Goal: Task Accomplishment & Management: Use online tool/utility

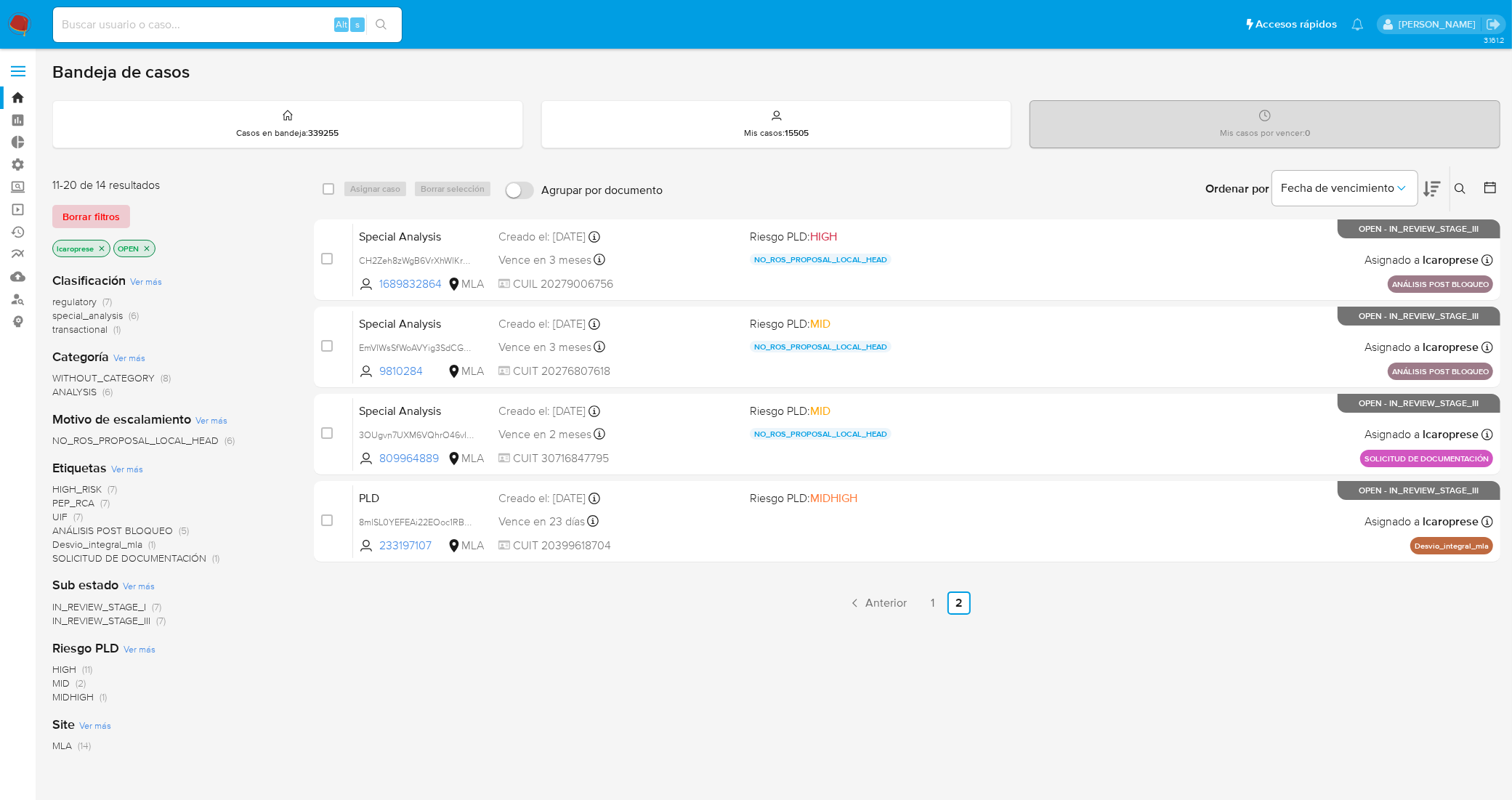
click at [103, 212] on span "Borrar filtros" at bounding box center [91, 217] width 57 height 21
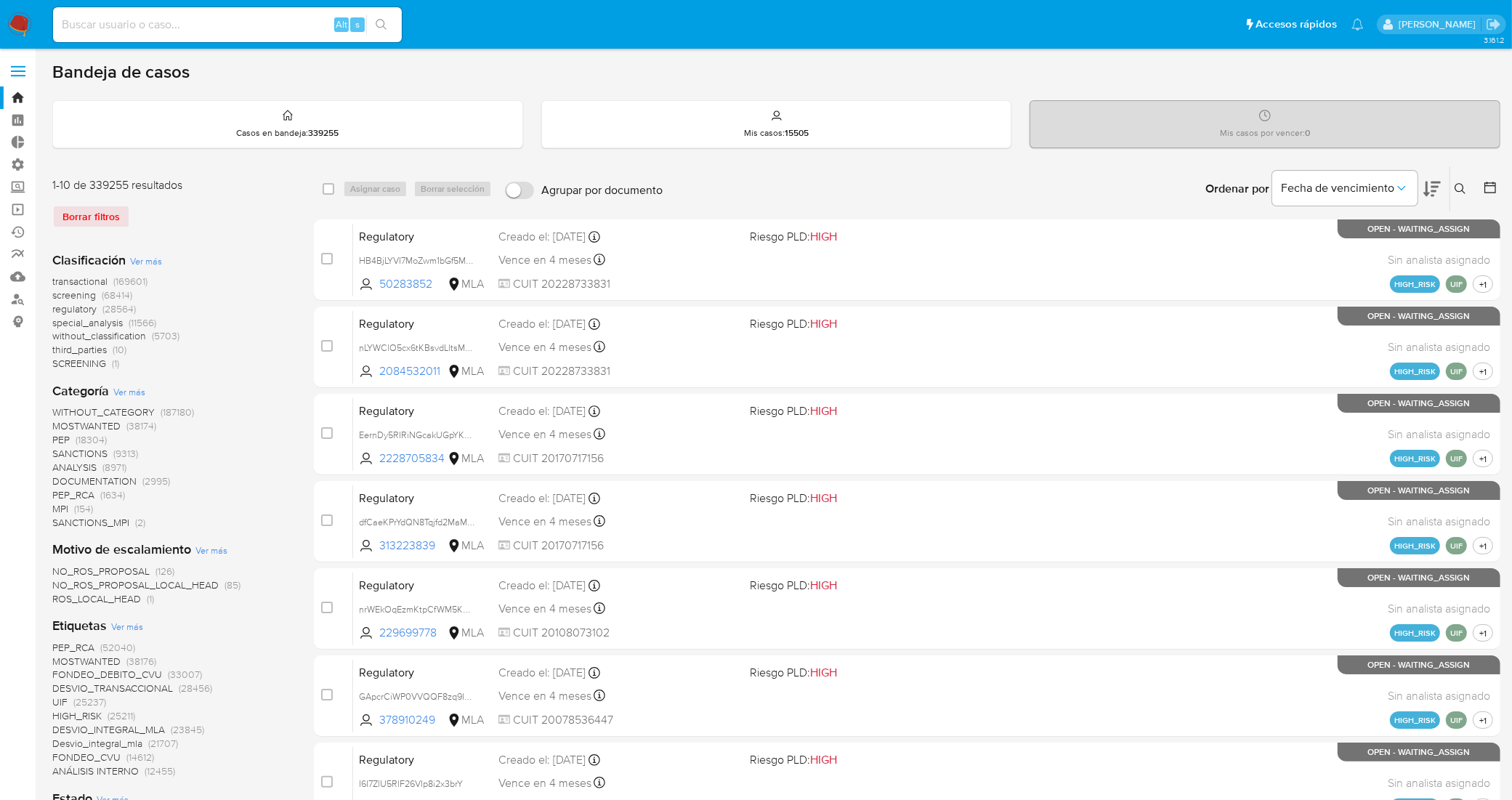
click at [70, 213] on div "Borrar filtros" at bounding box center [168, 217] width 232 height 23
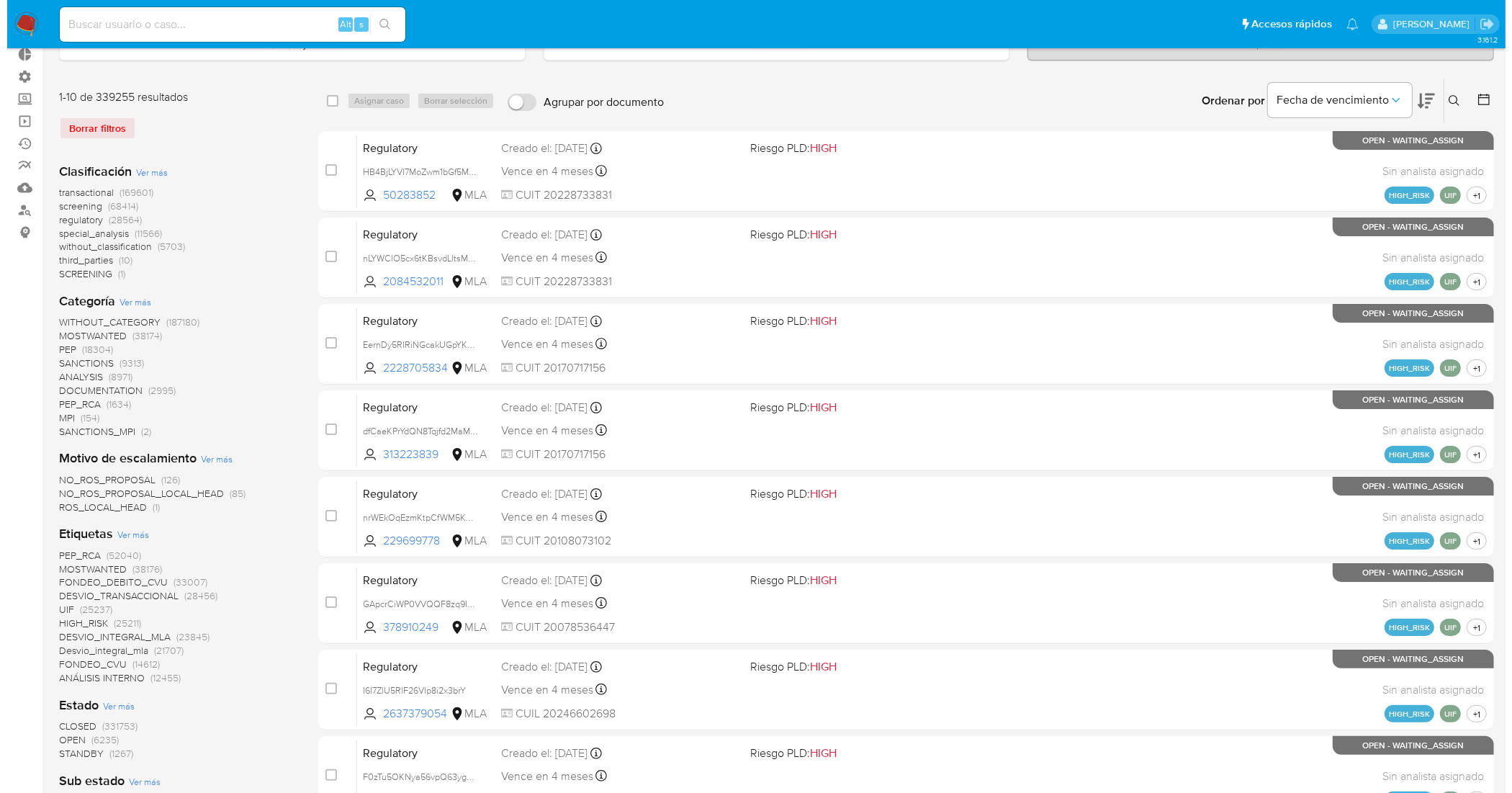
scroll to position [180, 0]
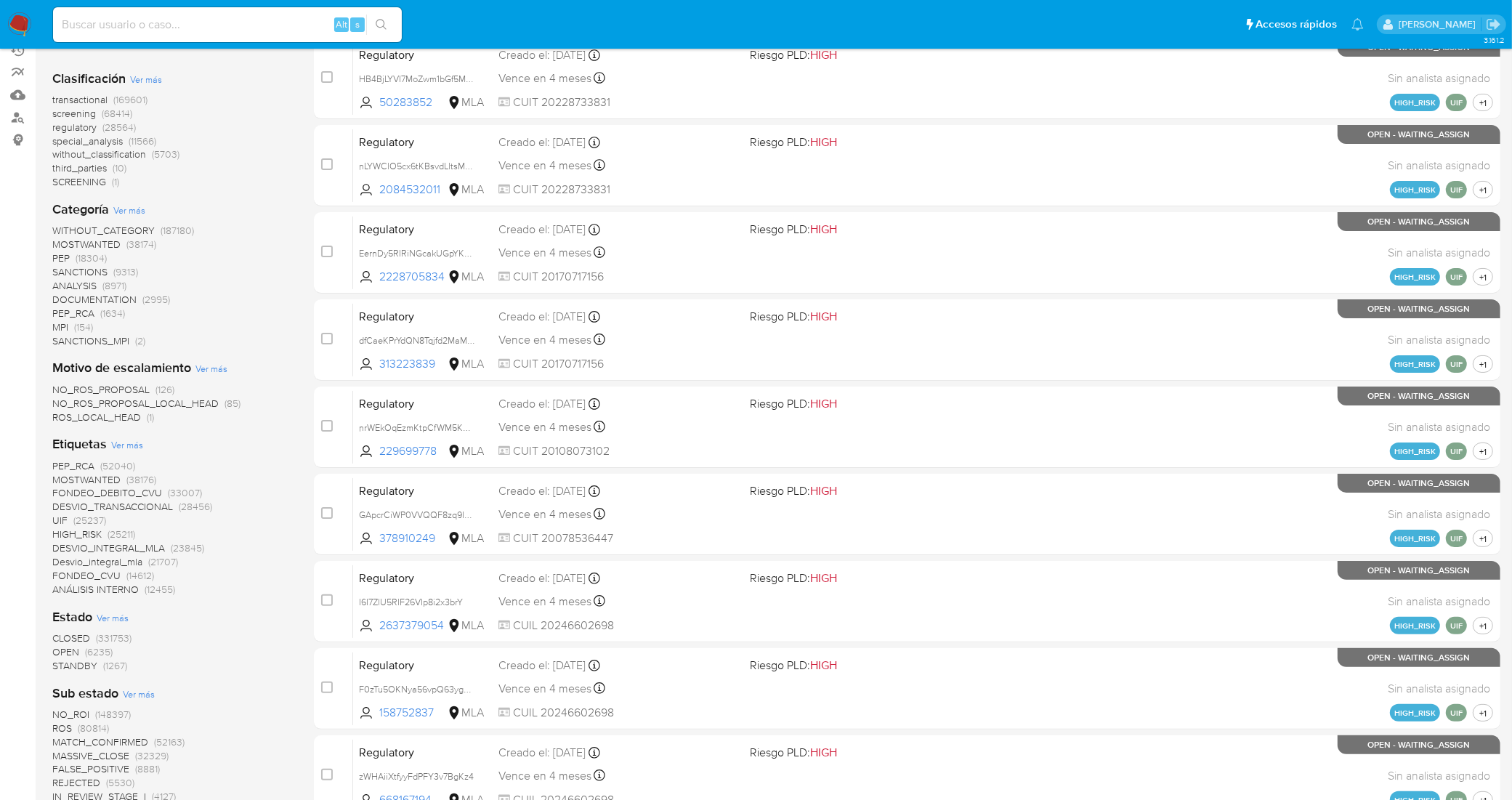
click at [128, 444] on span "Ver más" at bounding box center [128, 445] width 32 height 13
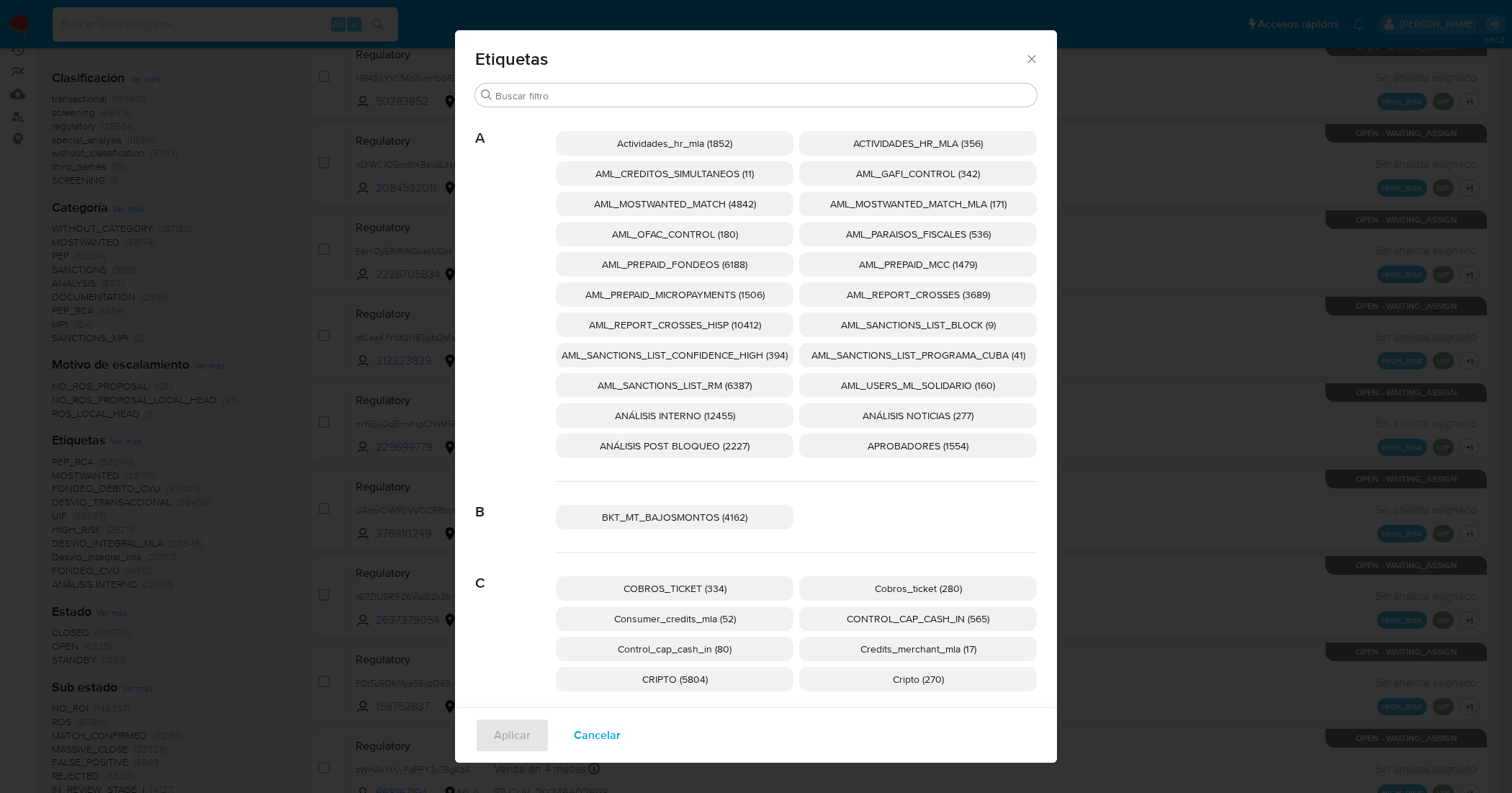
click at [613, 346] on p "AML_SANCTIONS_LIST_CONFIDENCE_HIGH (394)" at bounding box center [674, 355] width 237 height 25
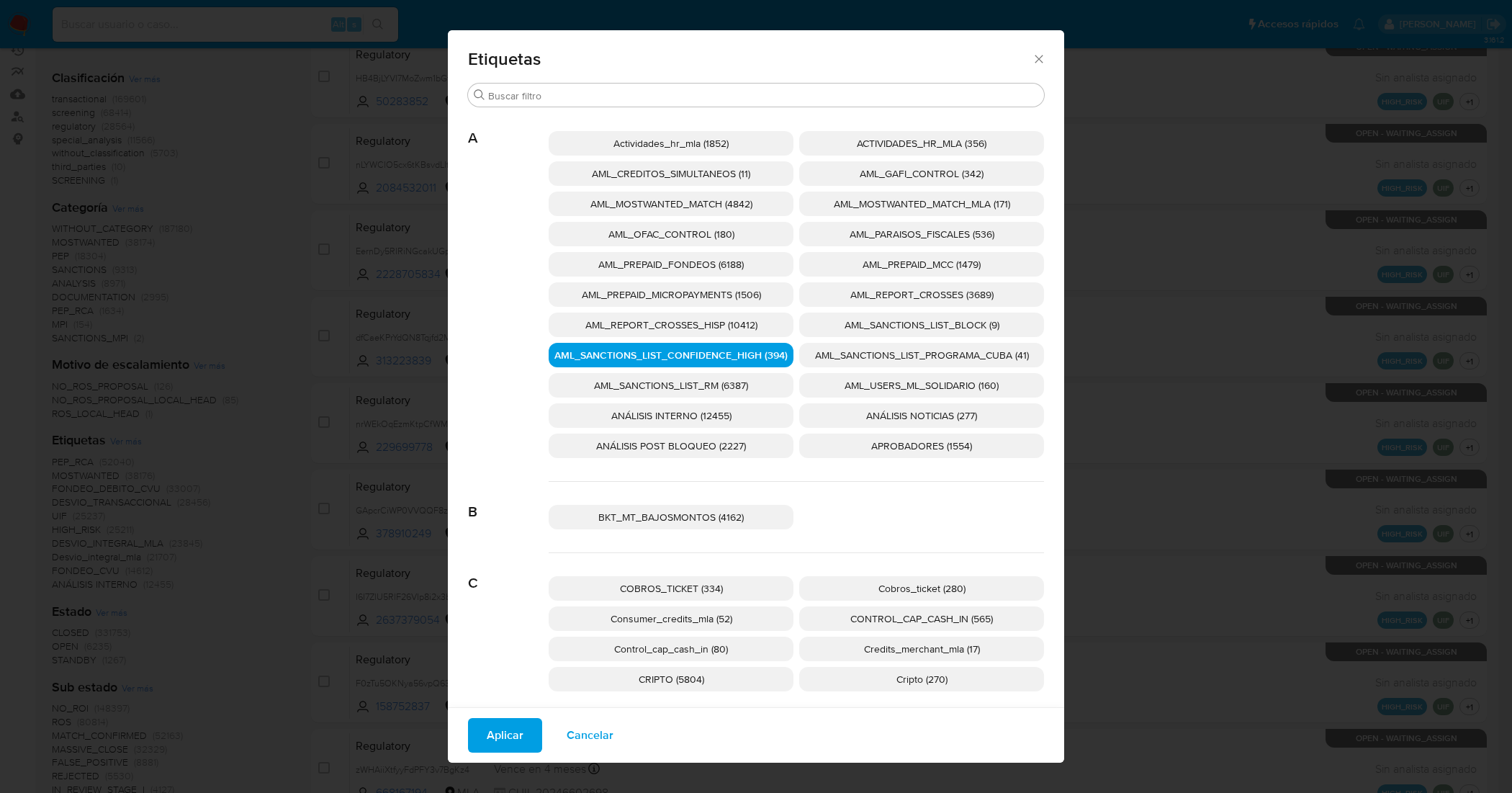
click at [879, 346] on p "AML_SANCTIONS_LIST_PROGRAMA_CUBA (41)" at bounding box center [922, 355] width 245 height 25
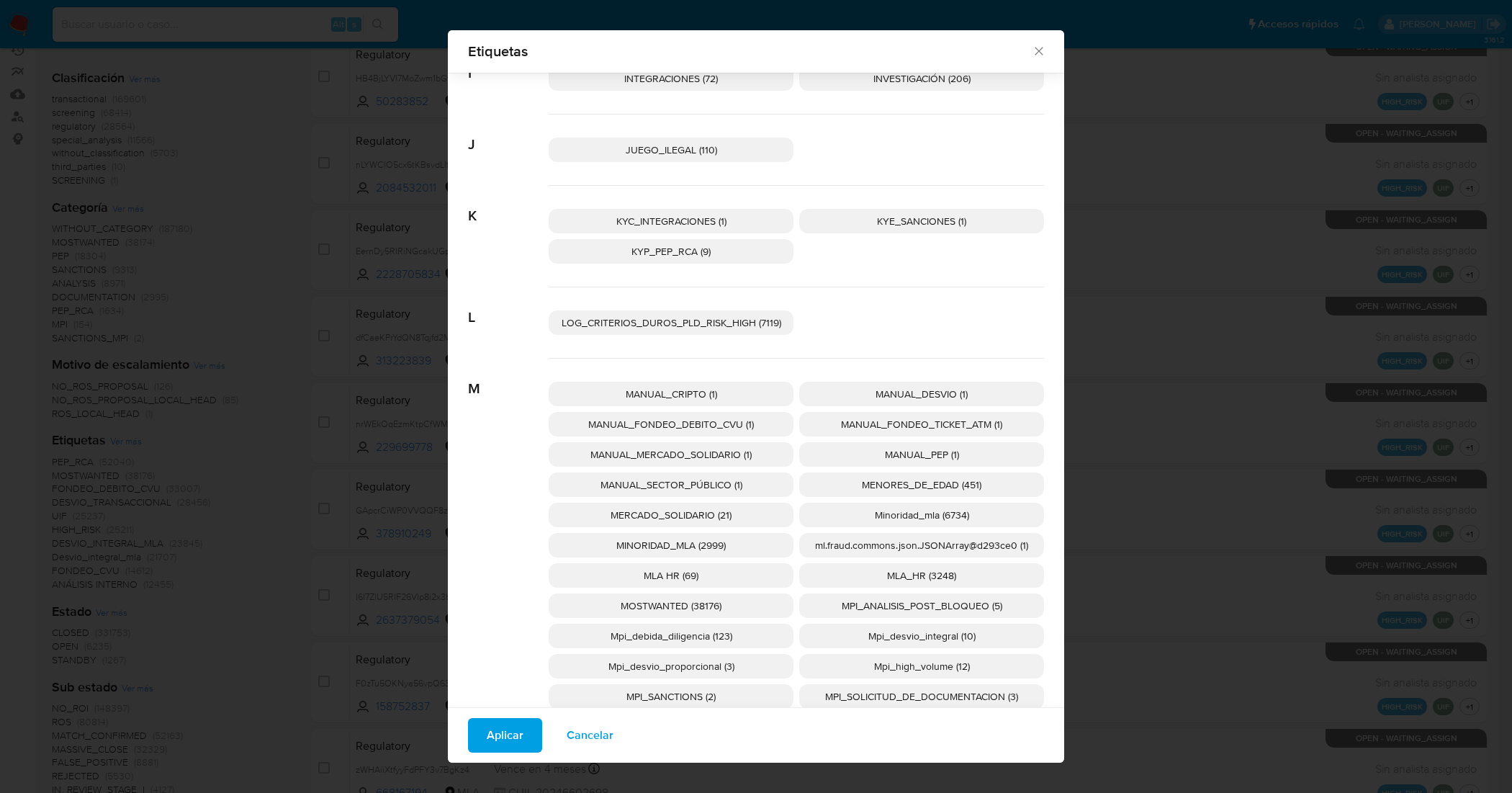
scroll to position [1249, 0]
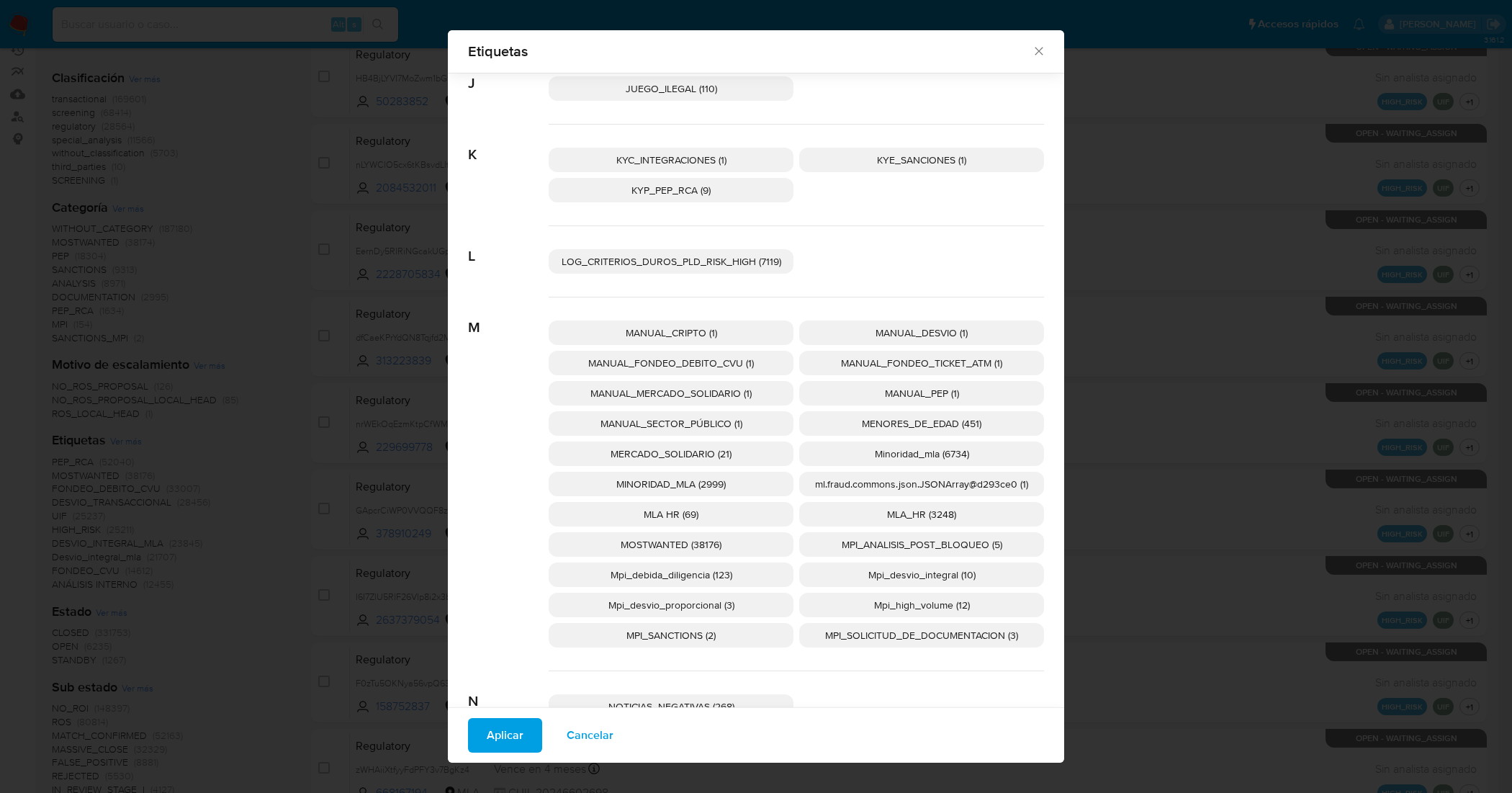
drag, startPoint x: 768, startPoint y: 375, endPoint x: 664, endPoint y: 287, distance: 136.2
click at [661, 288] on div "LOG_CRITERIOS_DUROS_PLD_RISK_HIGH (7119)" at bounding box center [797, 261] width 495 height 71
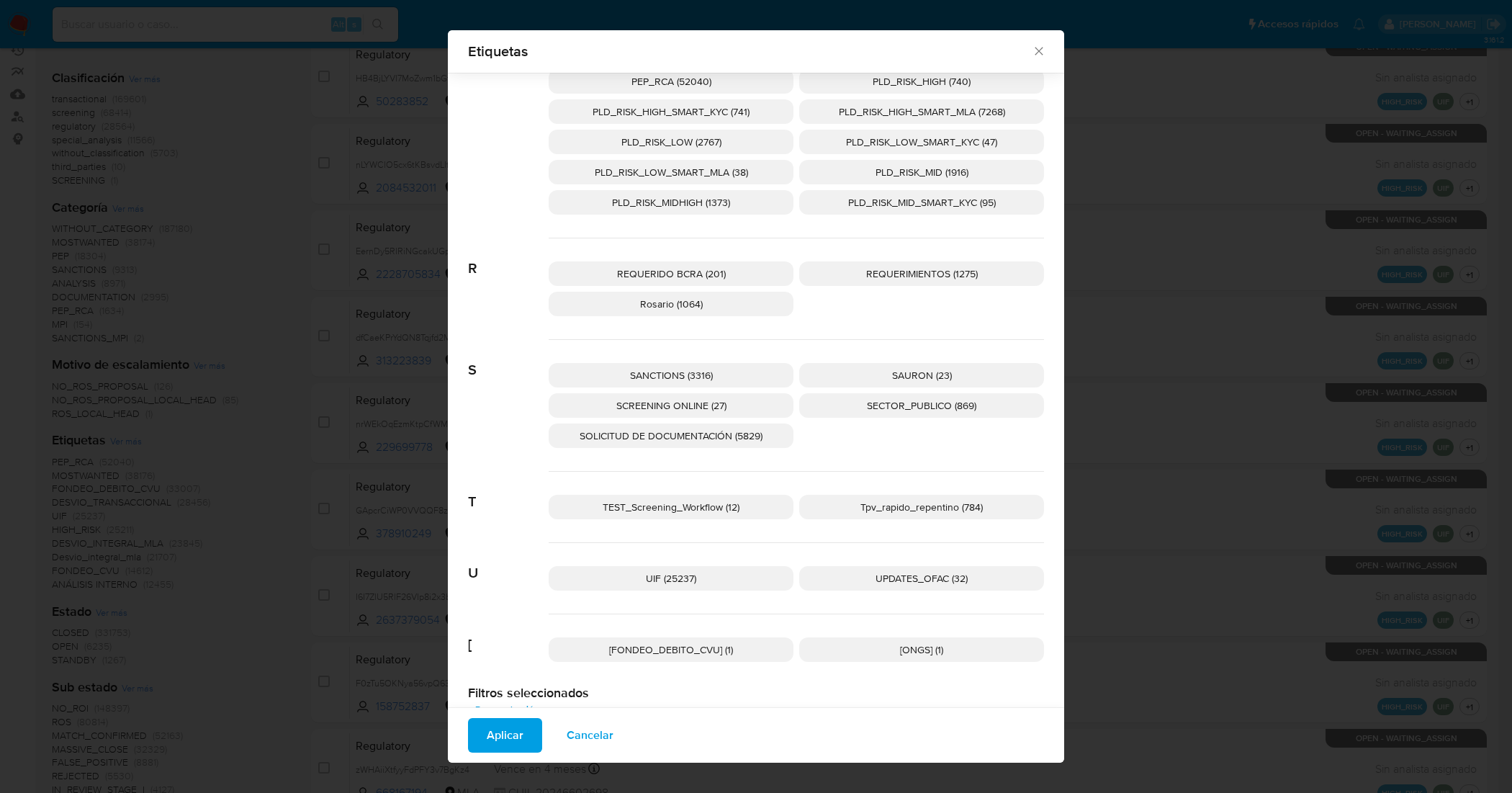
scroll to position [2088, 0]
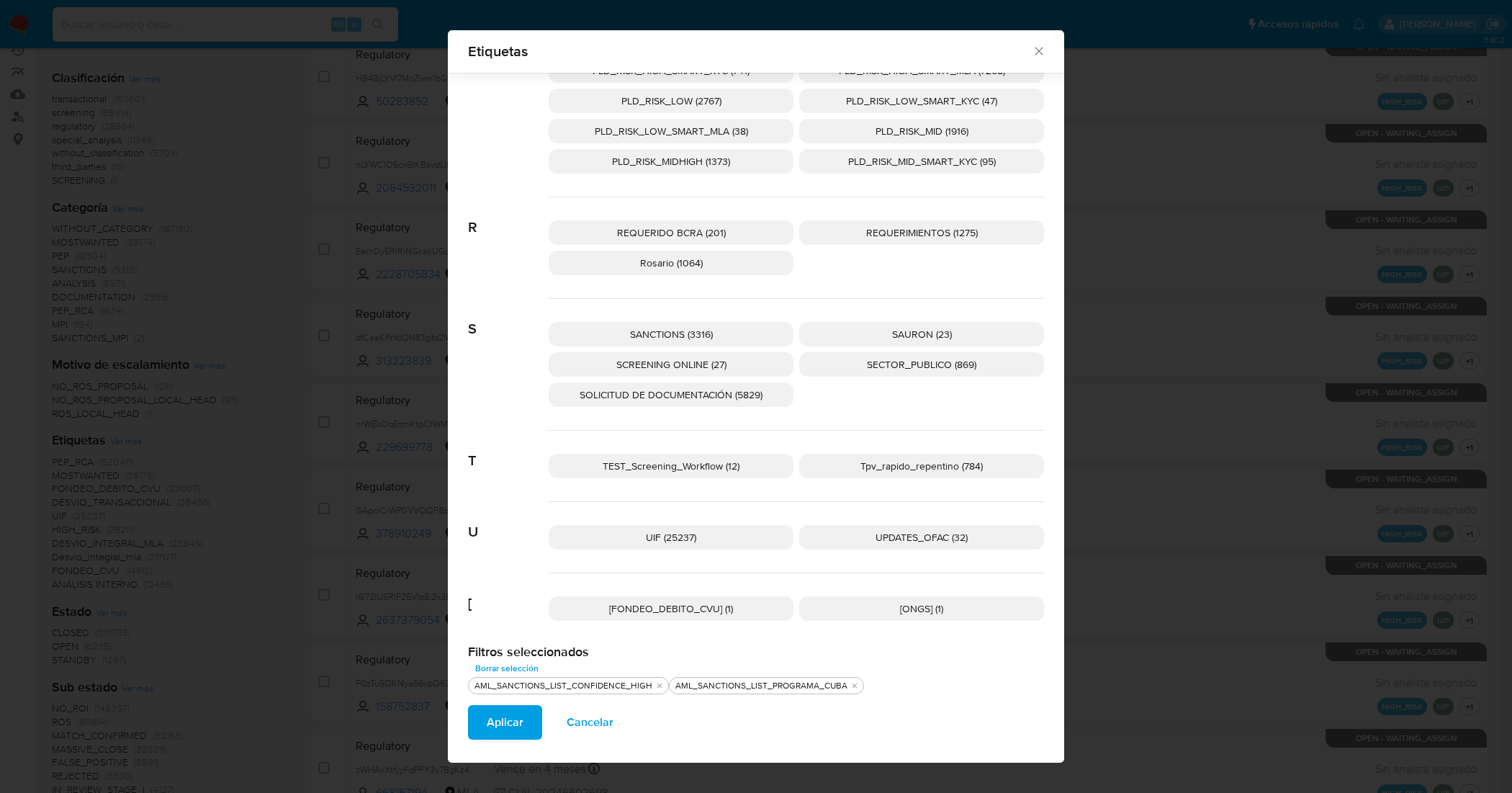
click at [881, 535] on span "UPDATES_OFAC (32)" at bounding box center [922, 537] width 92 height 15
click at [718, 362] on span "SCREENING ONLINE (27)" at bounding box center [672, 365] width 110 height 15
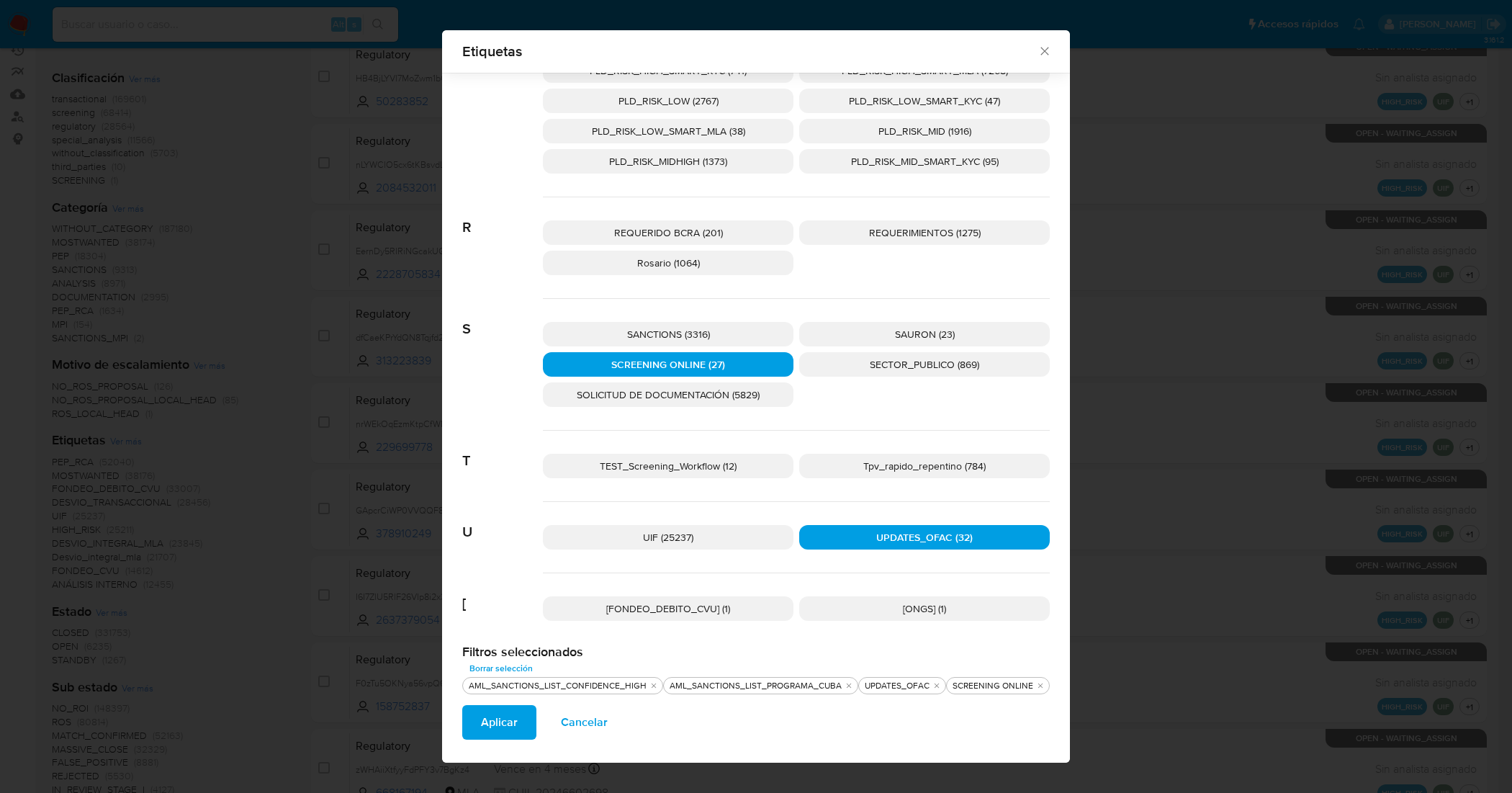
drag, startPoint x: 712, startPoint y: 339, endPoint x: 673, endPoint y: 399, distance: 71.6
click at [712, 338] on p "SANCTIONS (3316)" at bounding box center [668, 334] width 251 height 25
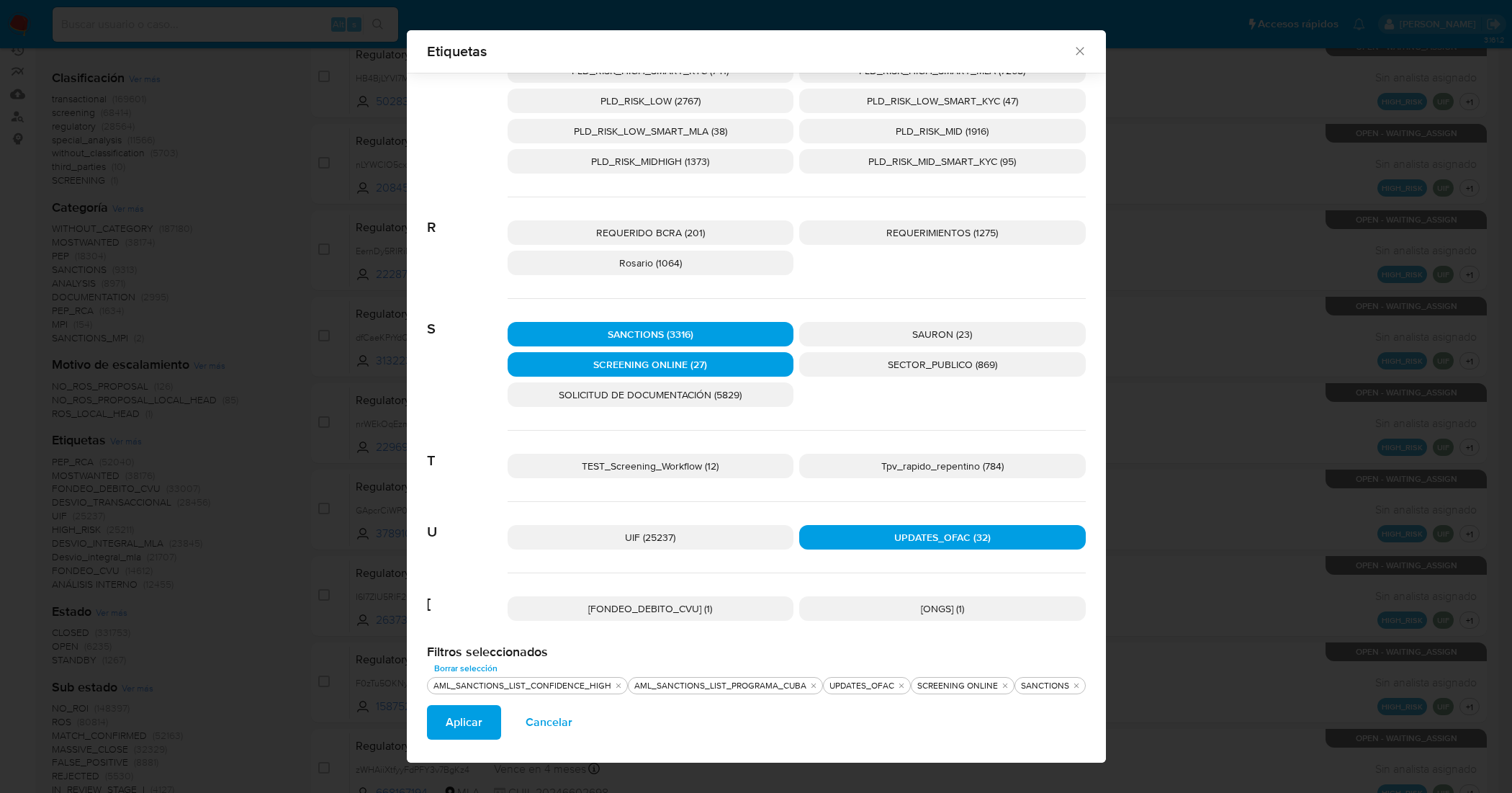
click at [469, 721] on span "Aplicar" at bounding box center [464, 723] width 37 height 32
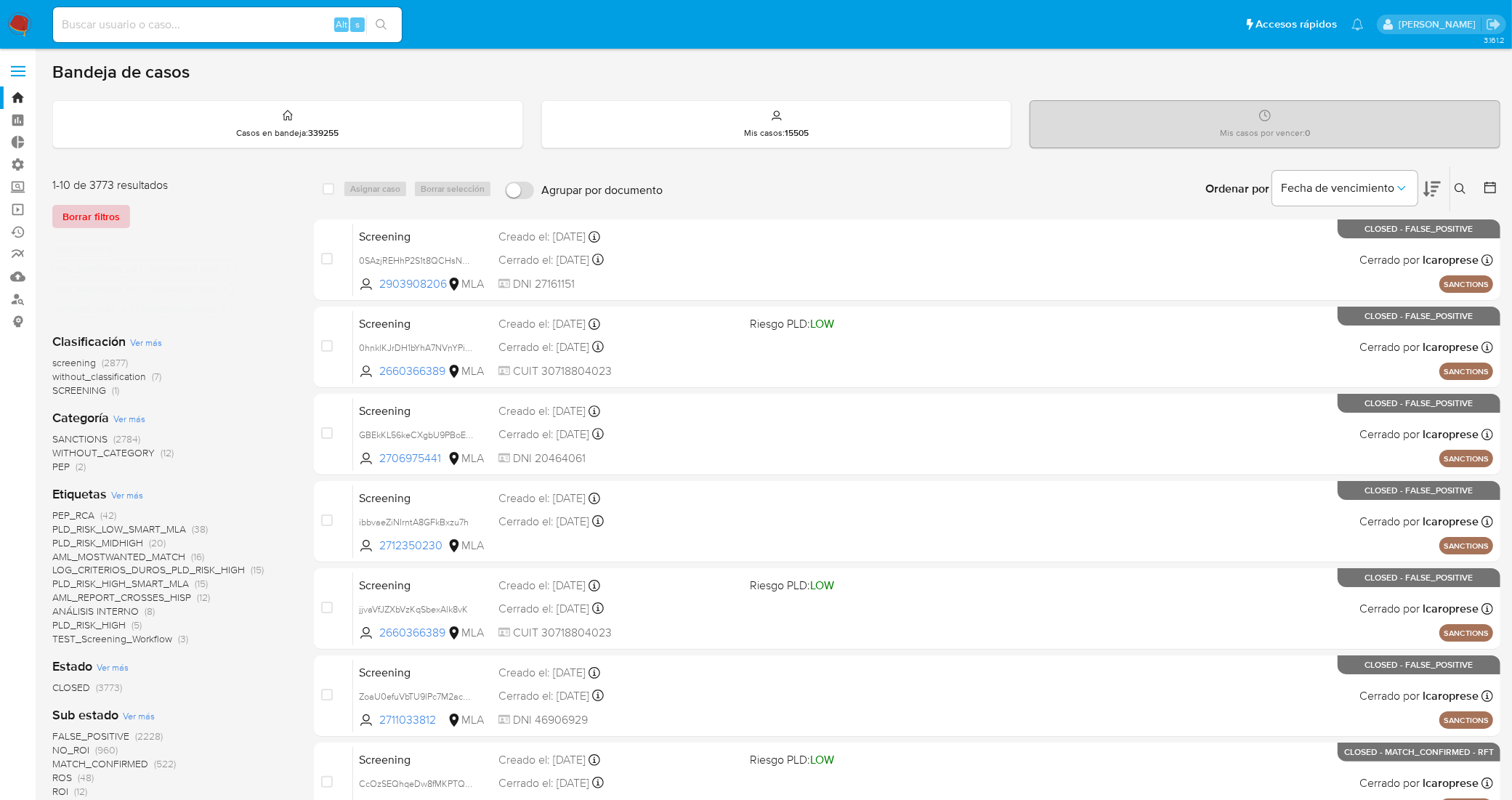
click at [97, 218] on span "Borrar filtros" at bounding box center [91, 217] width 57 height 21
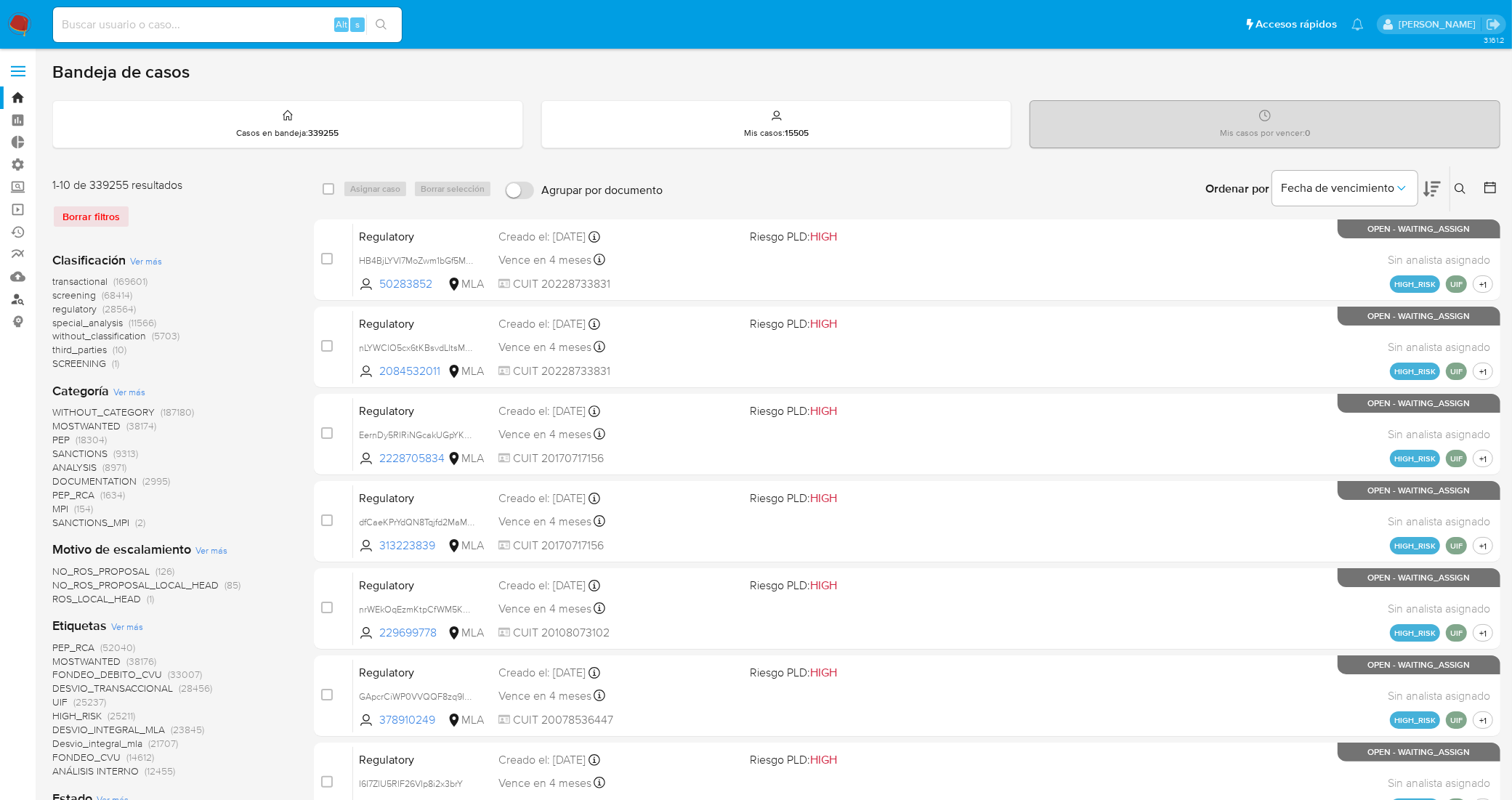
click at [12, 299] on link "Buscador de personas" at bounding box center [86, 299] width 173 height 23
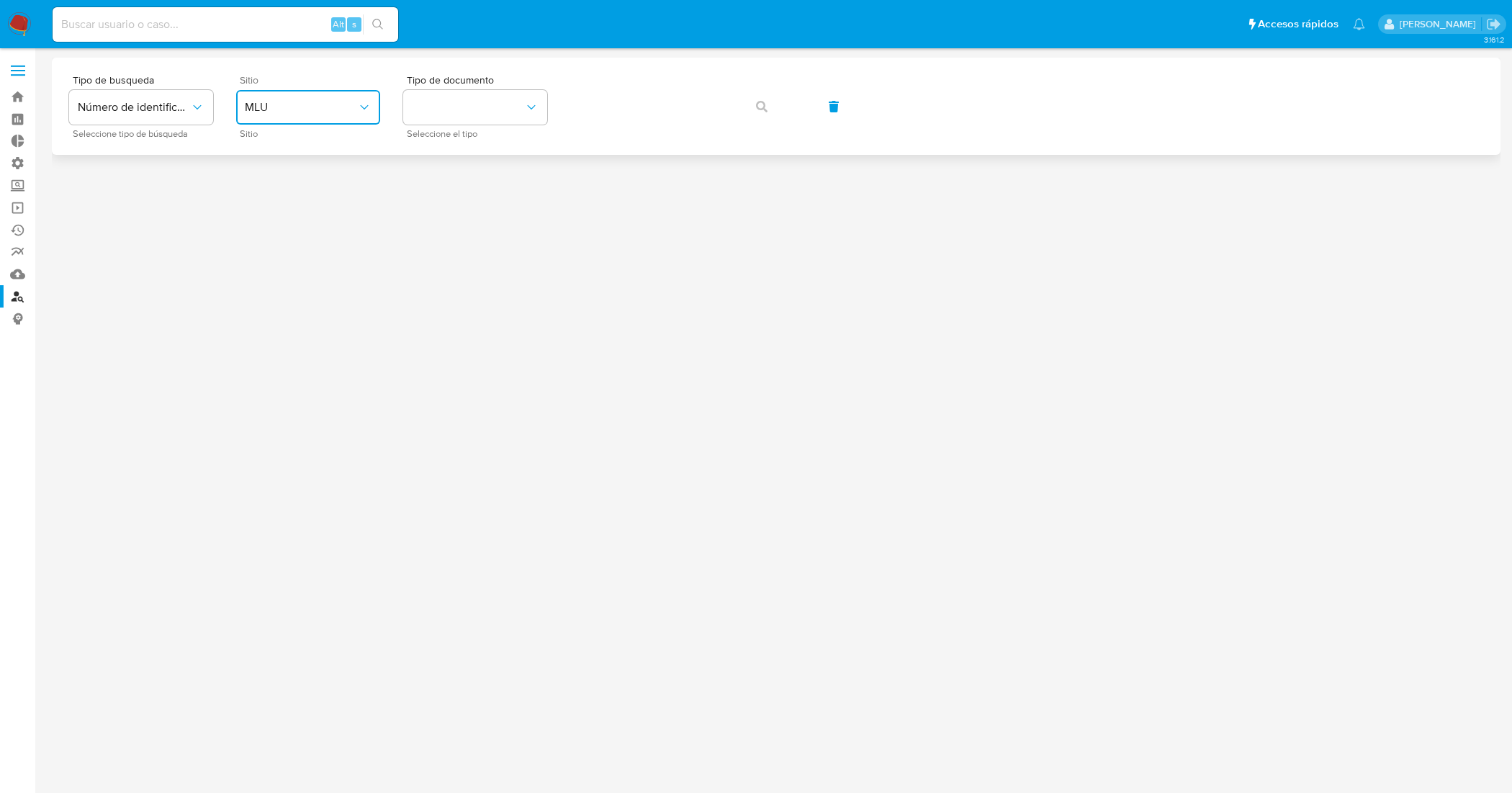
click at [349, 108] on span "MLU" at bounding box center [301, 107] width 113 height 15
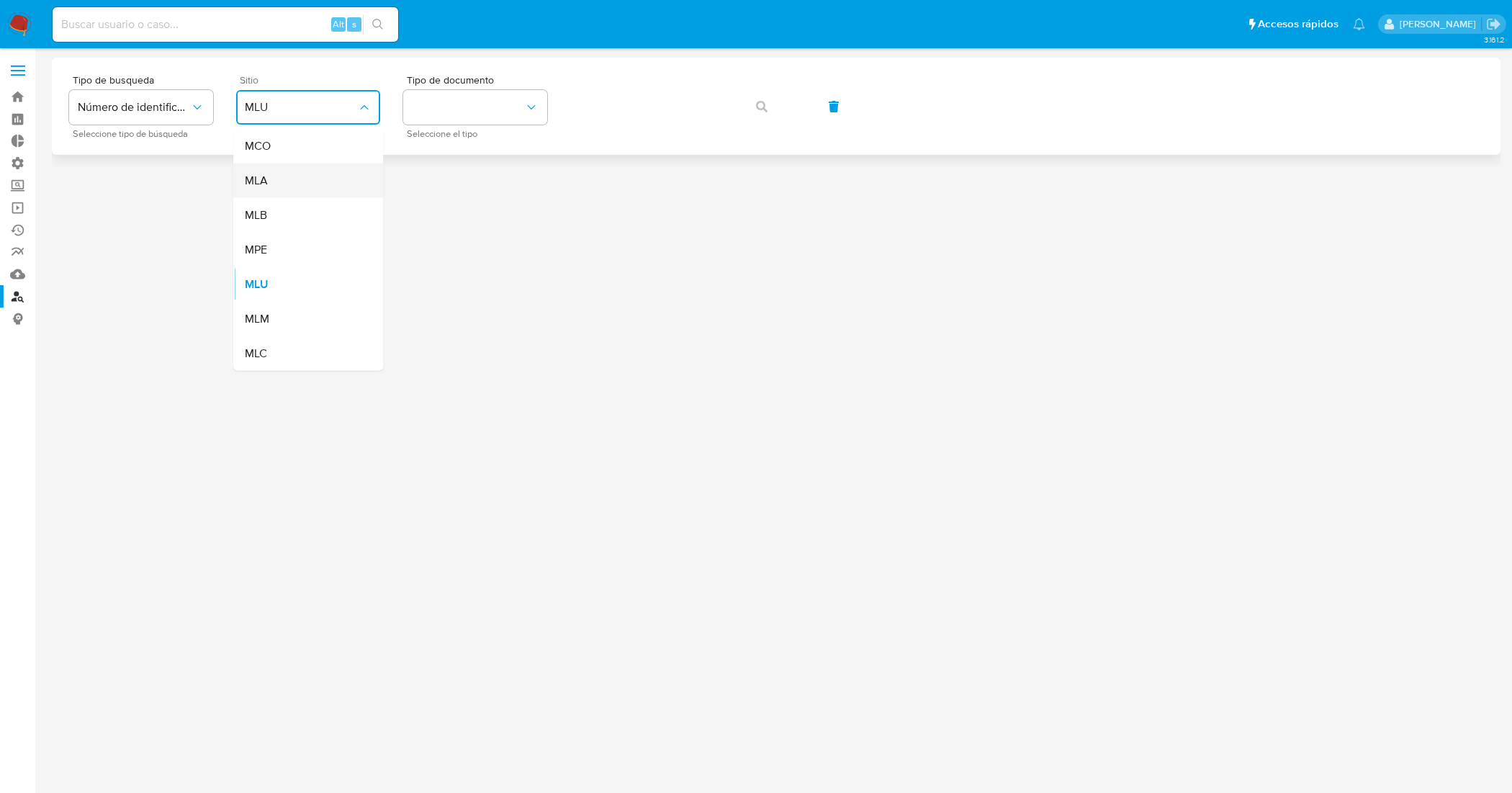
click at [344, 174] on div "MLA" at bounding box center [304, 181] width 118 height 35
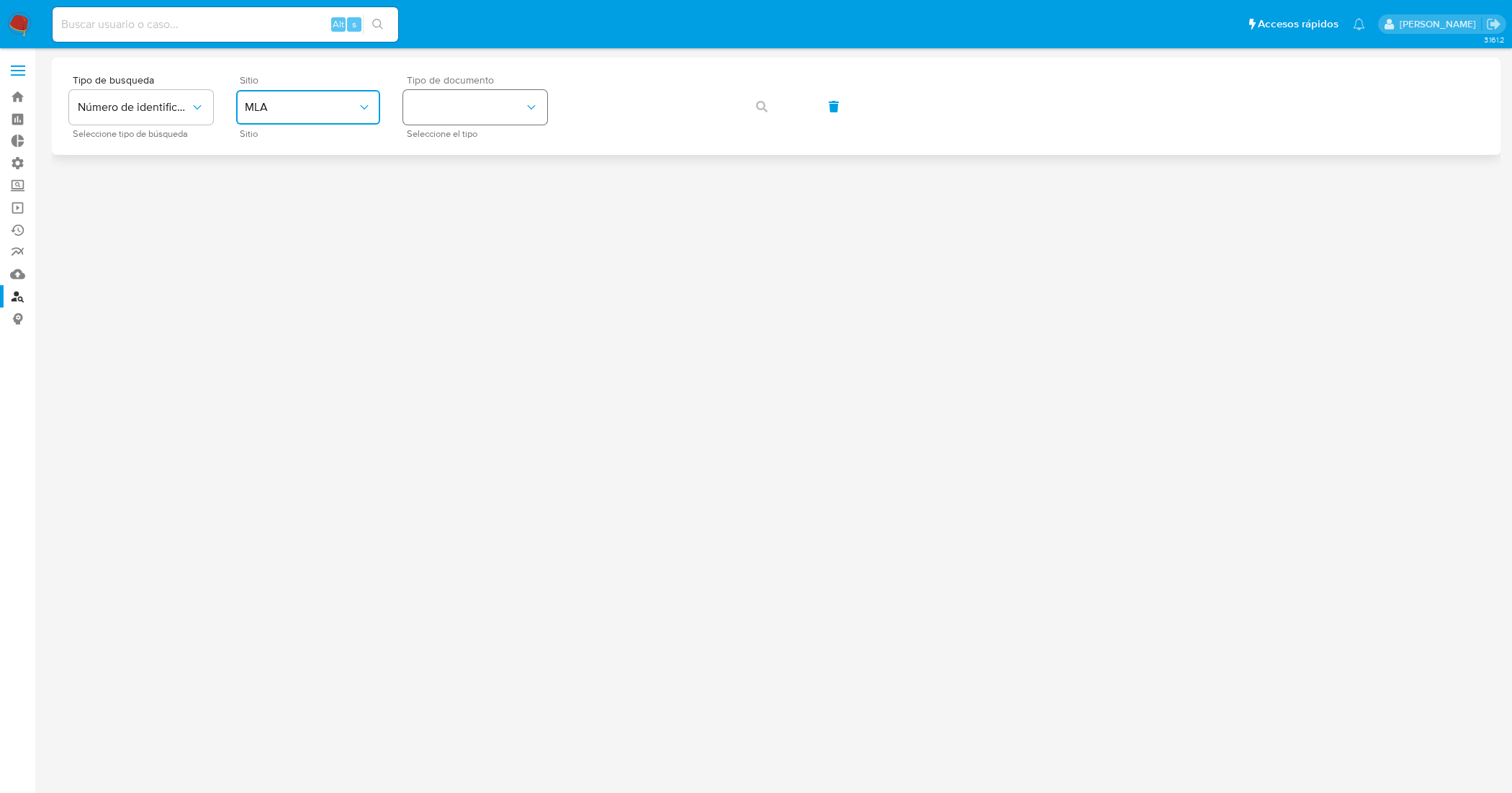
click at [533, 121] on button "identificationType" at bounding box center [475, 107] width 144 height 35
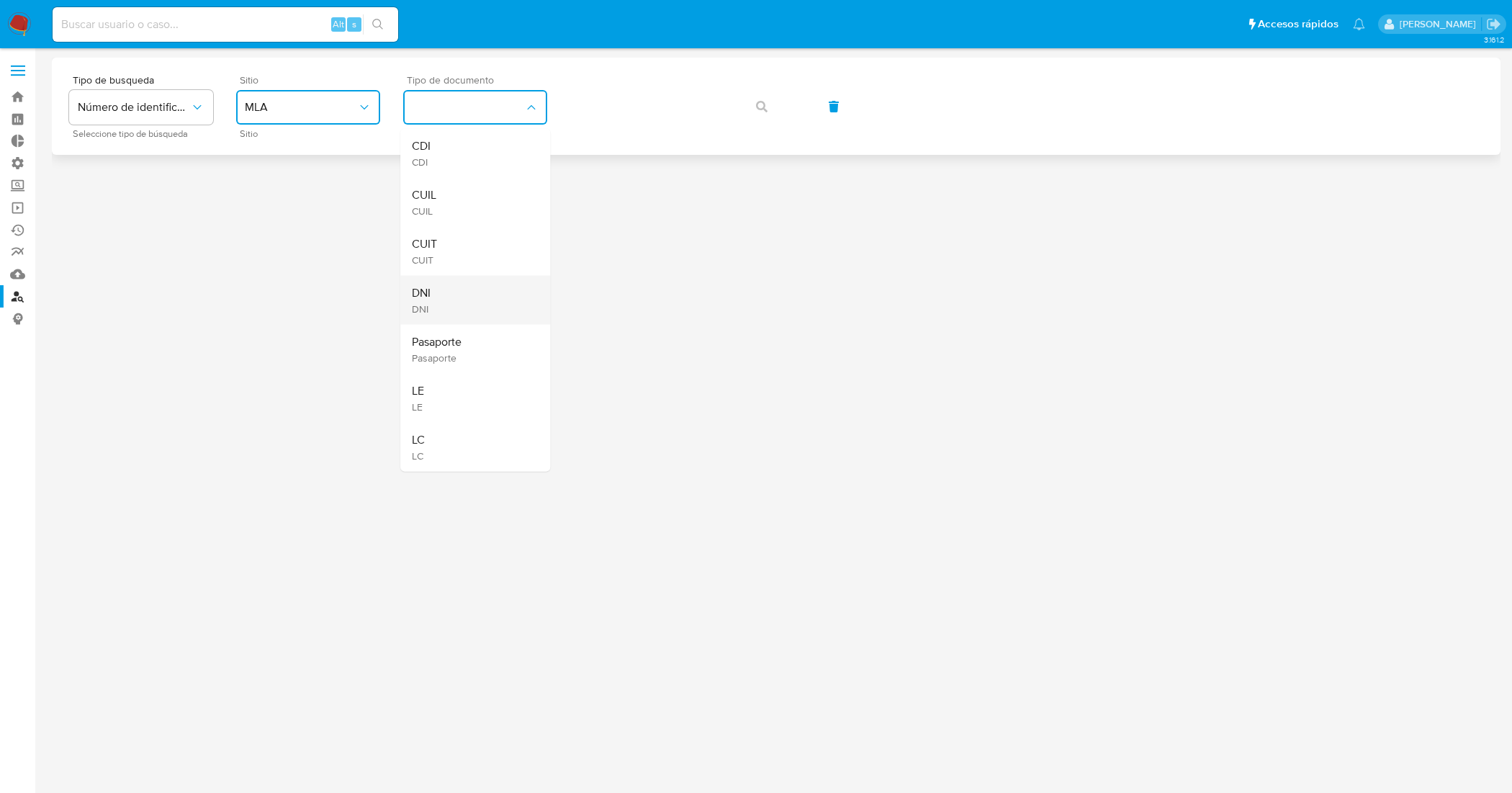
click at [488, 296] on div "DNI DNI" at bounding box center [471, 300] width 118 height 49
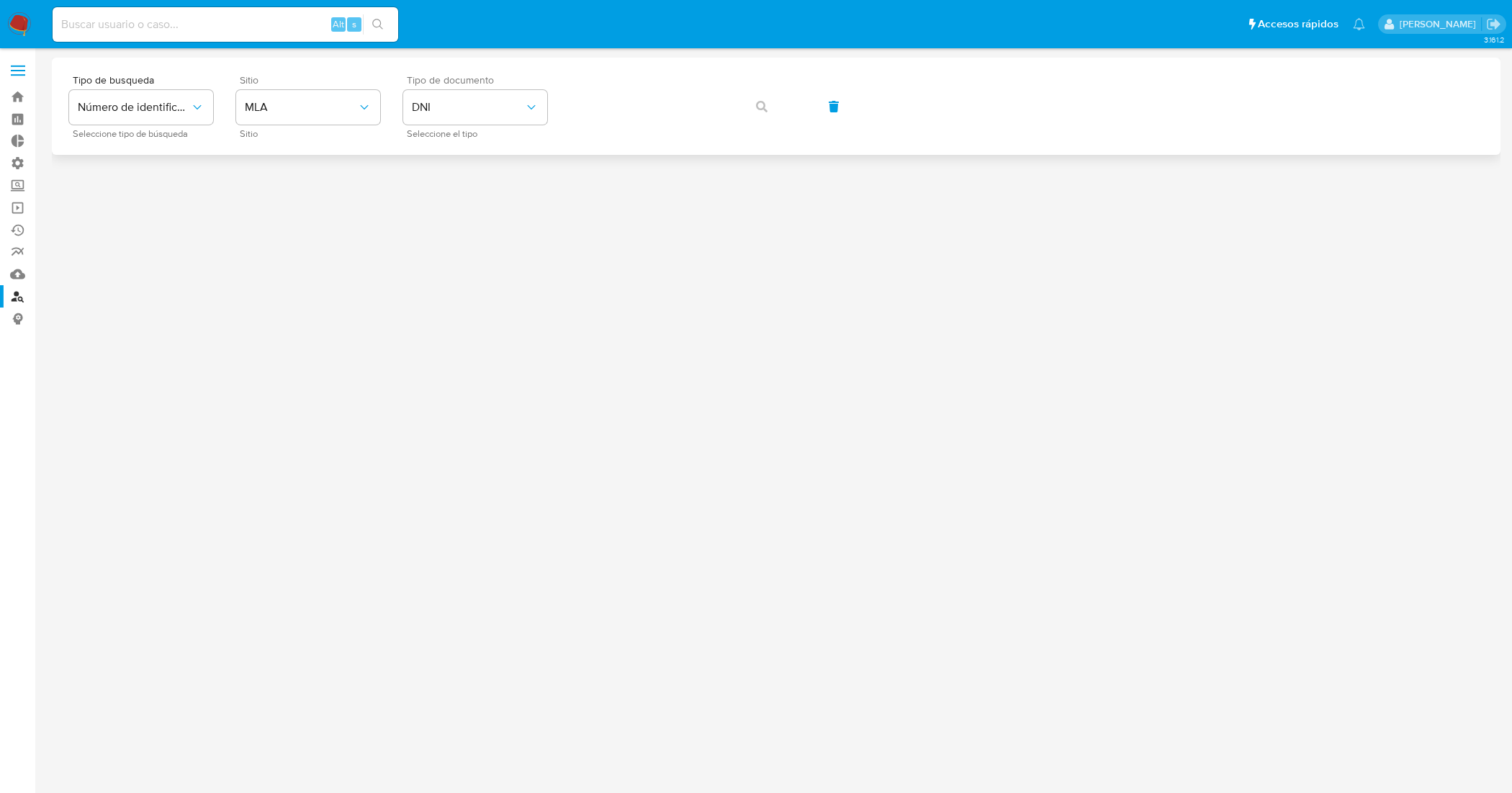
drag, startPoint x: 537, startPoint y: 87, endPoint x: 527, endPoint y: 102, distance: 18.0
click at [537, 88] on div "Tipo de documento DNI Seleccione el tipo" at bounding box center [475, 106] width 144 height 62
click at [527, 102] on icon "identificationType" at bounding box center [532, 107] width 15 height 15
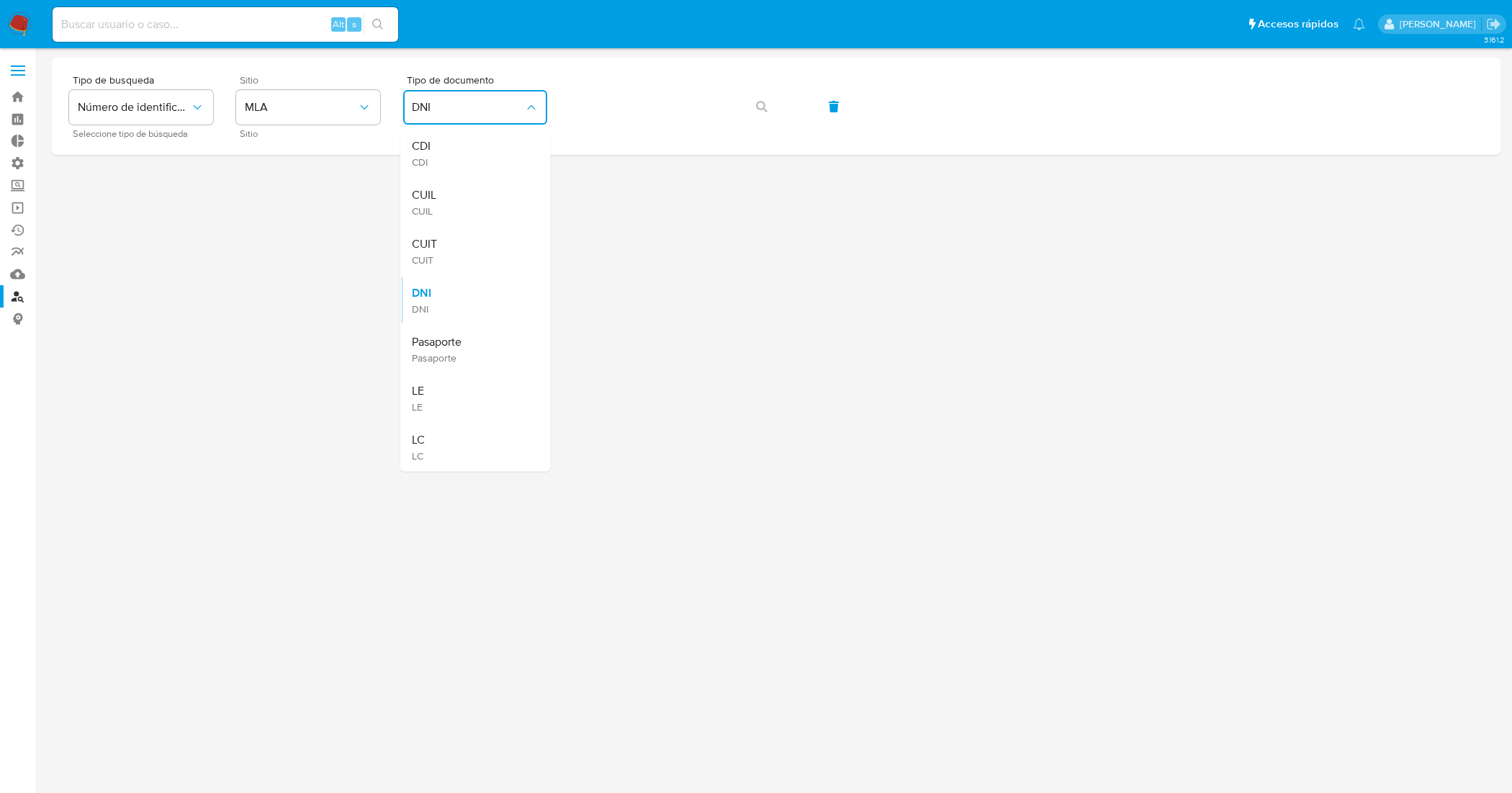
drag, startPoint x: 475, startPoint y: 253, endPoint x: 569, endPoint y: 127, distance: 157.2
click at [475, 252] on div "CUIT CUIT" at bounding box center [471, 251] width 118 height 49
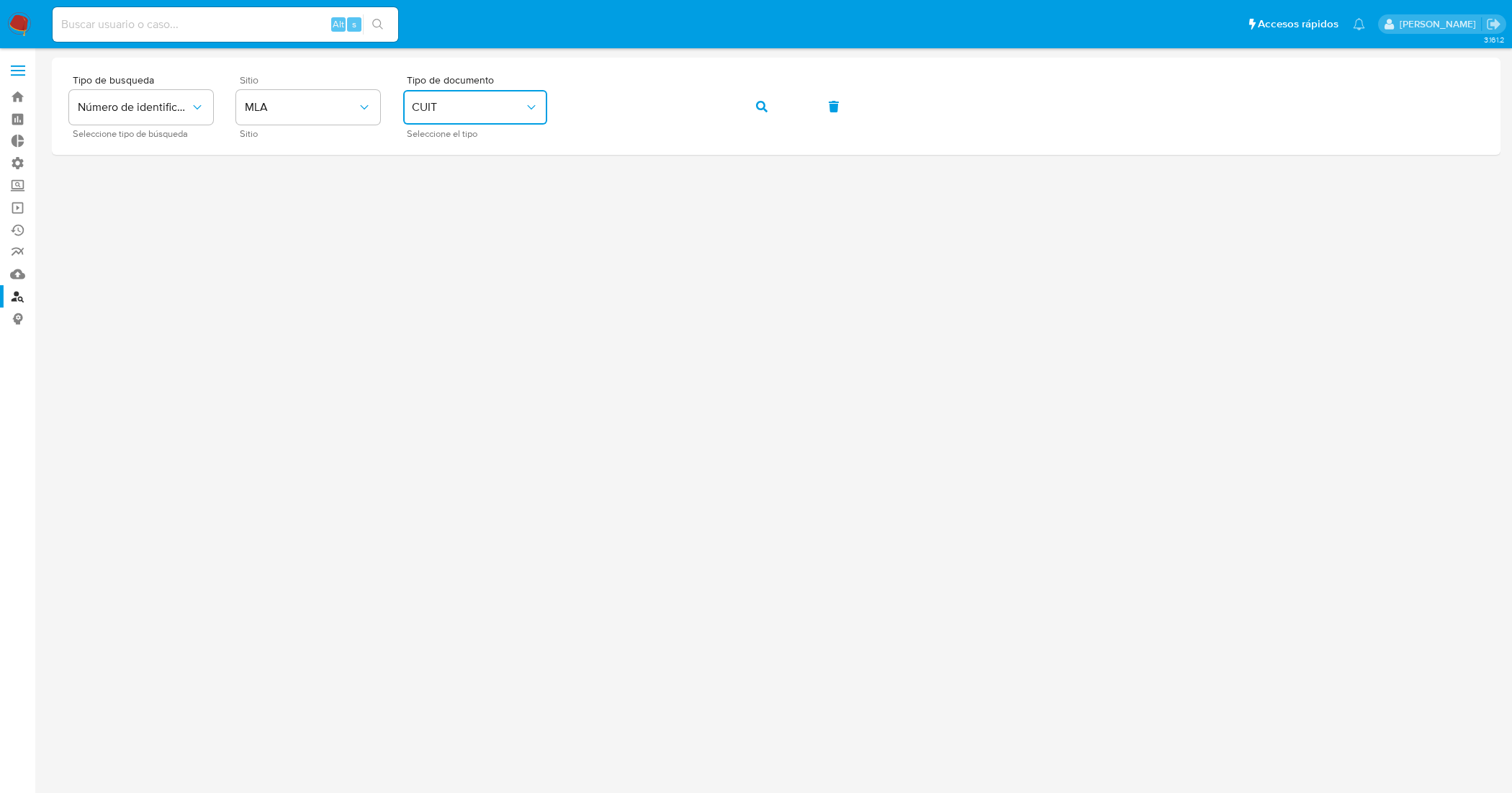
drag, startPoint x: 769, startPoint y: 105, endPoint x: 779, endPoint y: 134, distance: 30.7
click at [768, 105] on button "button" at bounding box center [761, 107] width 49 height 35
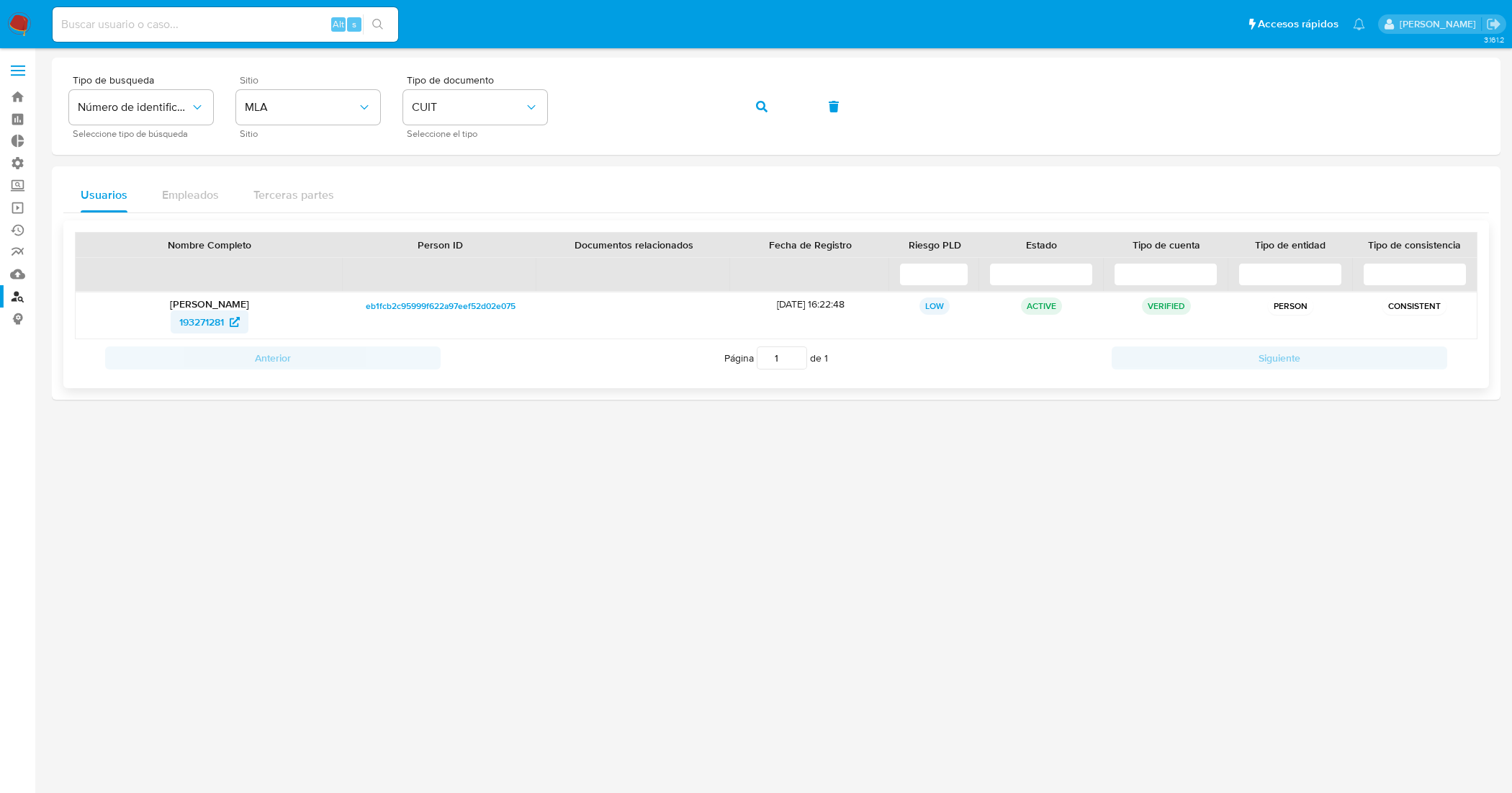
click at [202, 318] on span "193271281" at bounding box center [201, 322] width 44 height 23
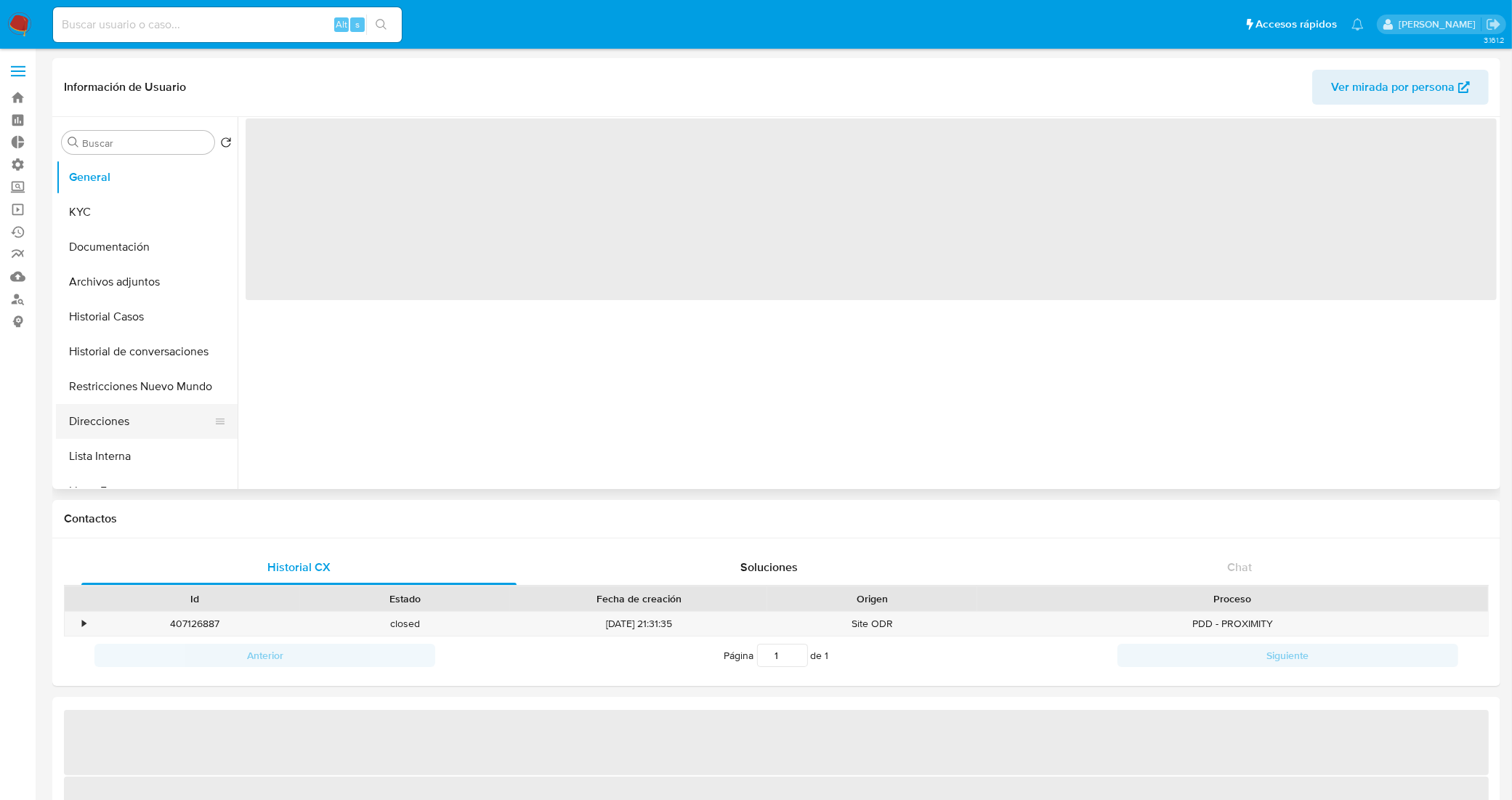
click at [125, 425] on button "Direcciones" at bounding box center [141, 421] width 170 height 35
select select "10"
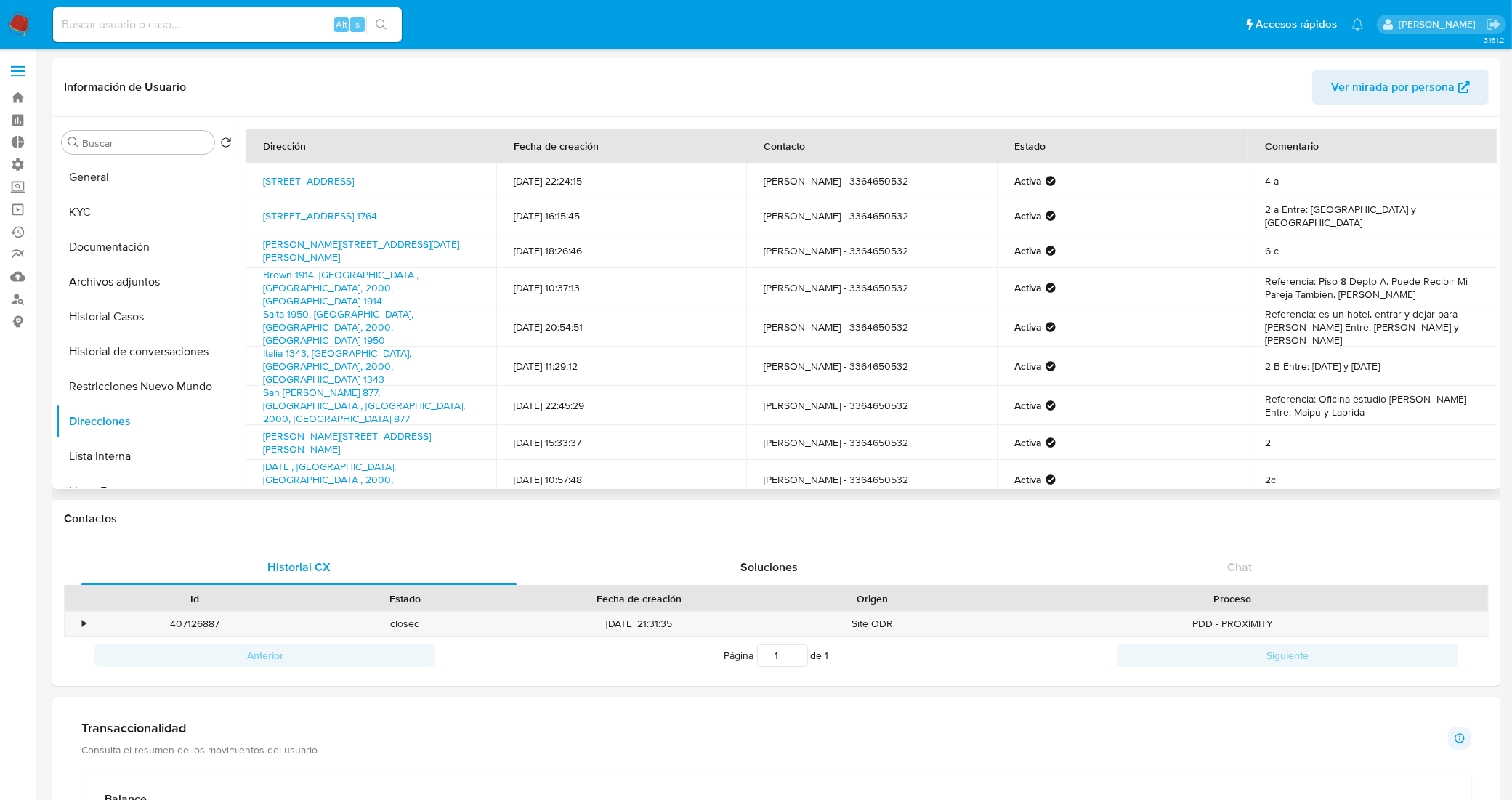
scroll to position [88, 0]
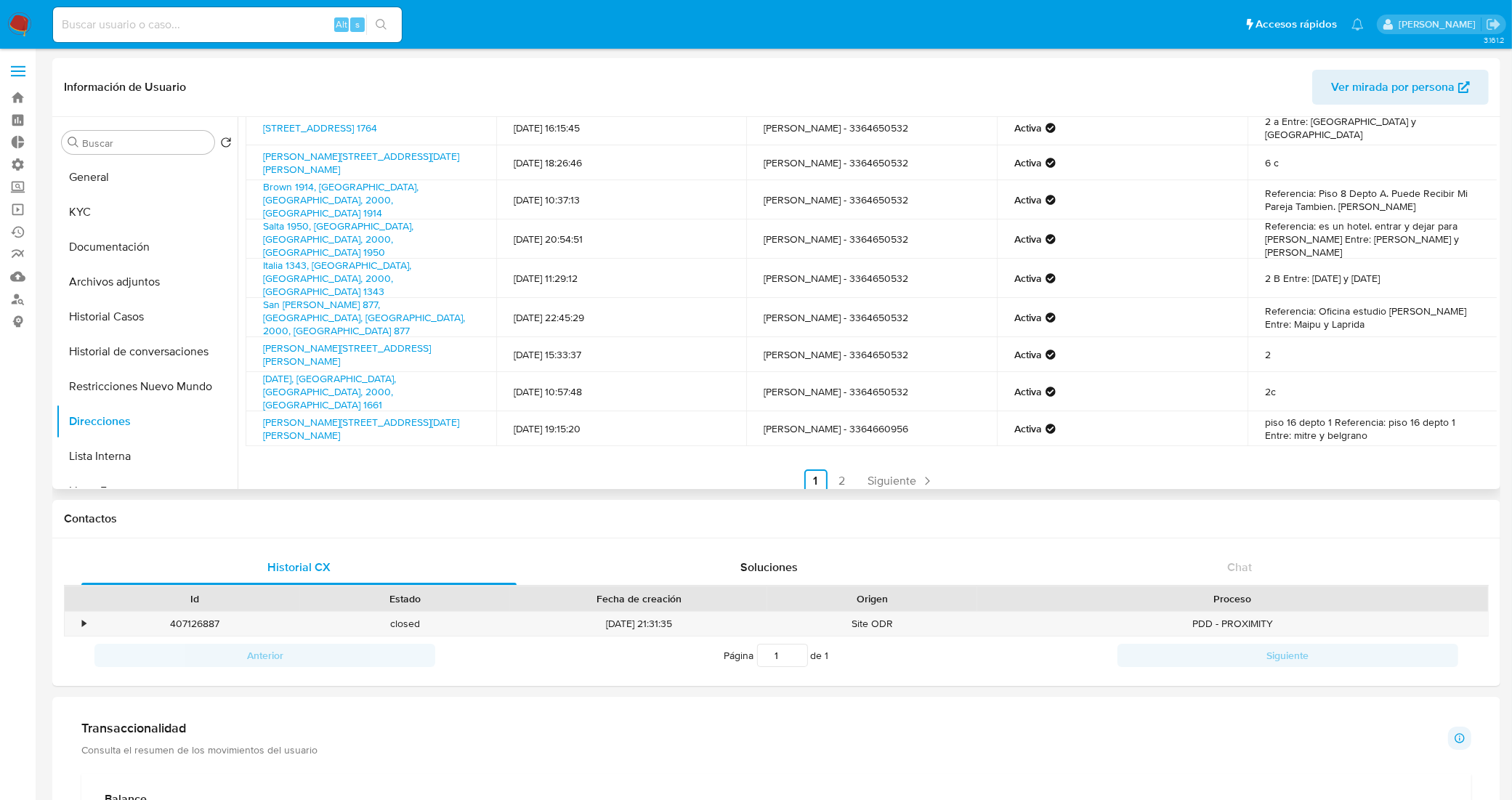
click at [891, 442] on div "Dirección Fecha de creación Contacto Estado Comentario Calle Catamarca 1544, Ro…" at bounding box center [871, 267] width 1251 height 452
click at [899, 475] on span "Siguiente" at bounding box center [893, 481] width 48 height 12
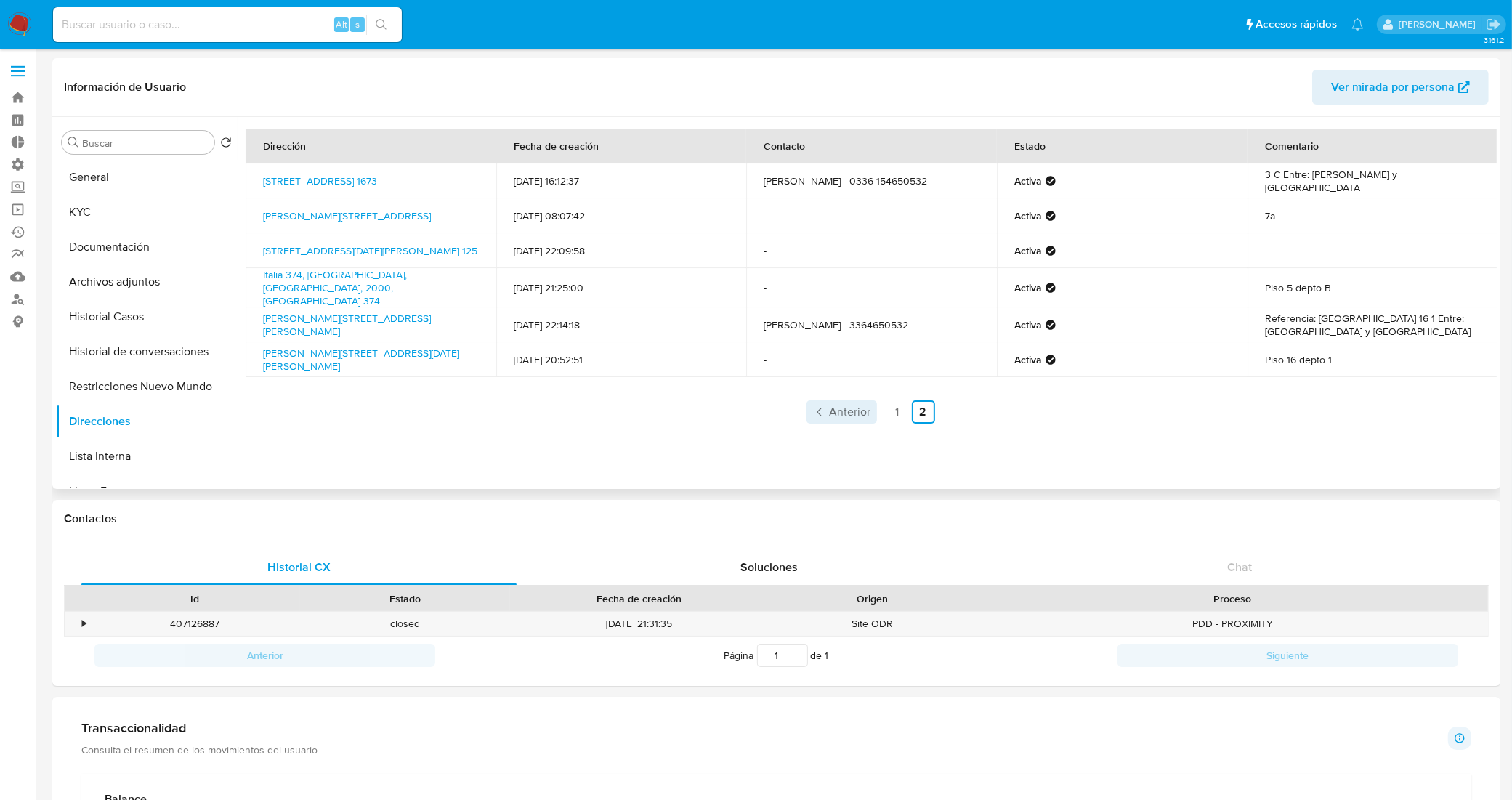
click at [852, 406] on span "Anterior" at bounding box center [850, 412] width 42 height 12
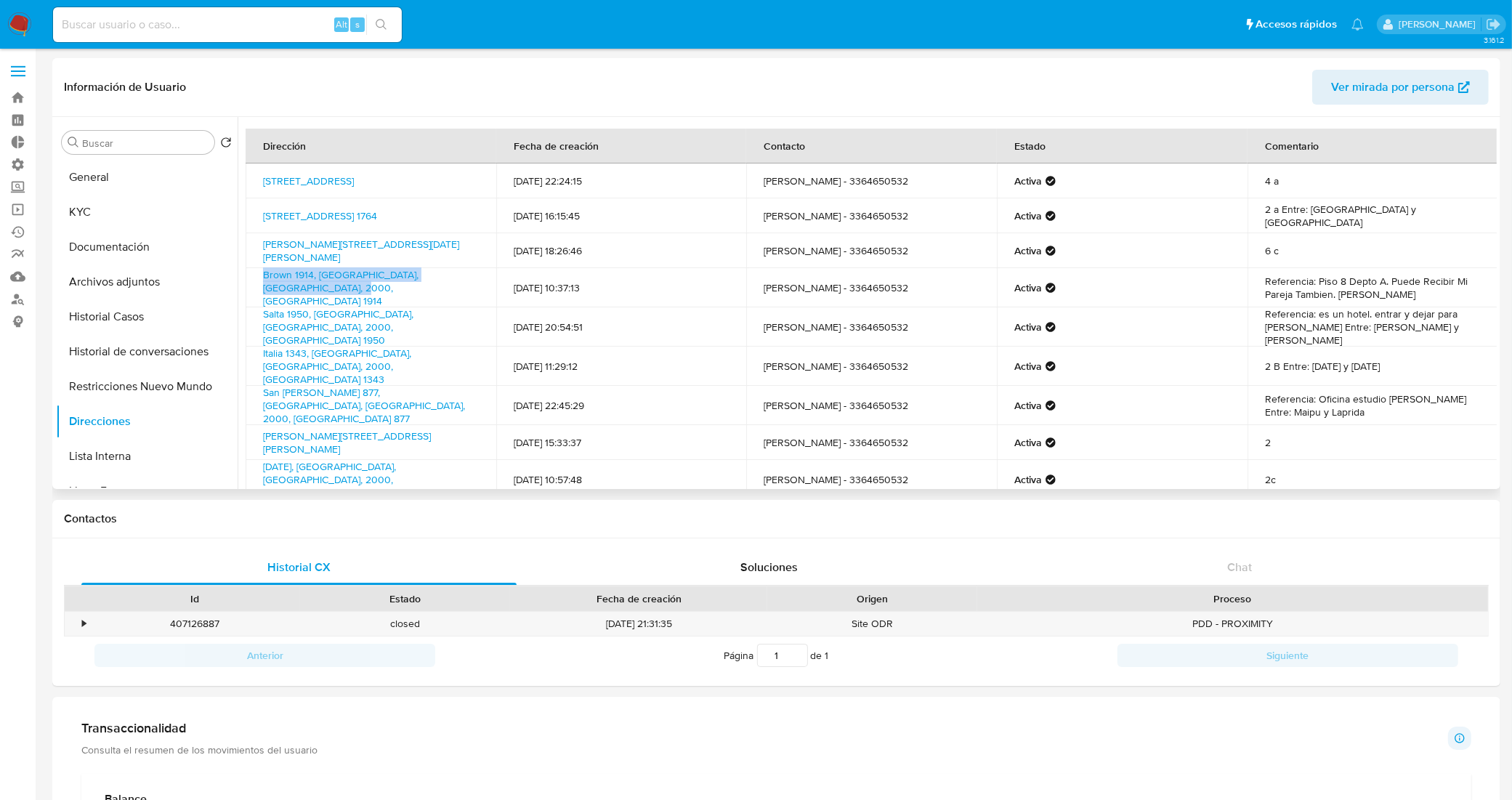
drag, startPoint x: 300, startPoint y: 292, endPoint x: 256, endPoint y: 277, distance: 46.5
click at [256, 277] on td "Brown 1914, Rosario, Santa Fe, 2000, Argentina 1914" at bounding box center [371, 288] width 251 height 40
copy link "Brown 1914, Rosario, Santa Fe, 2000, Argentina 1914"
click at [158, 213] on button "KYC" at bounding box center [141, 212] width 170 height 35
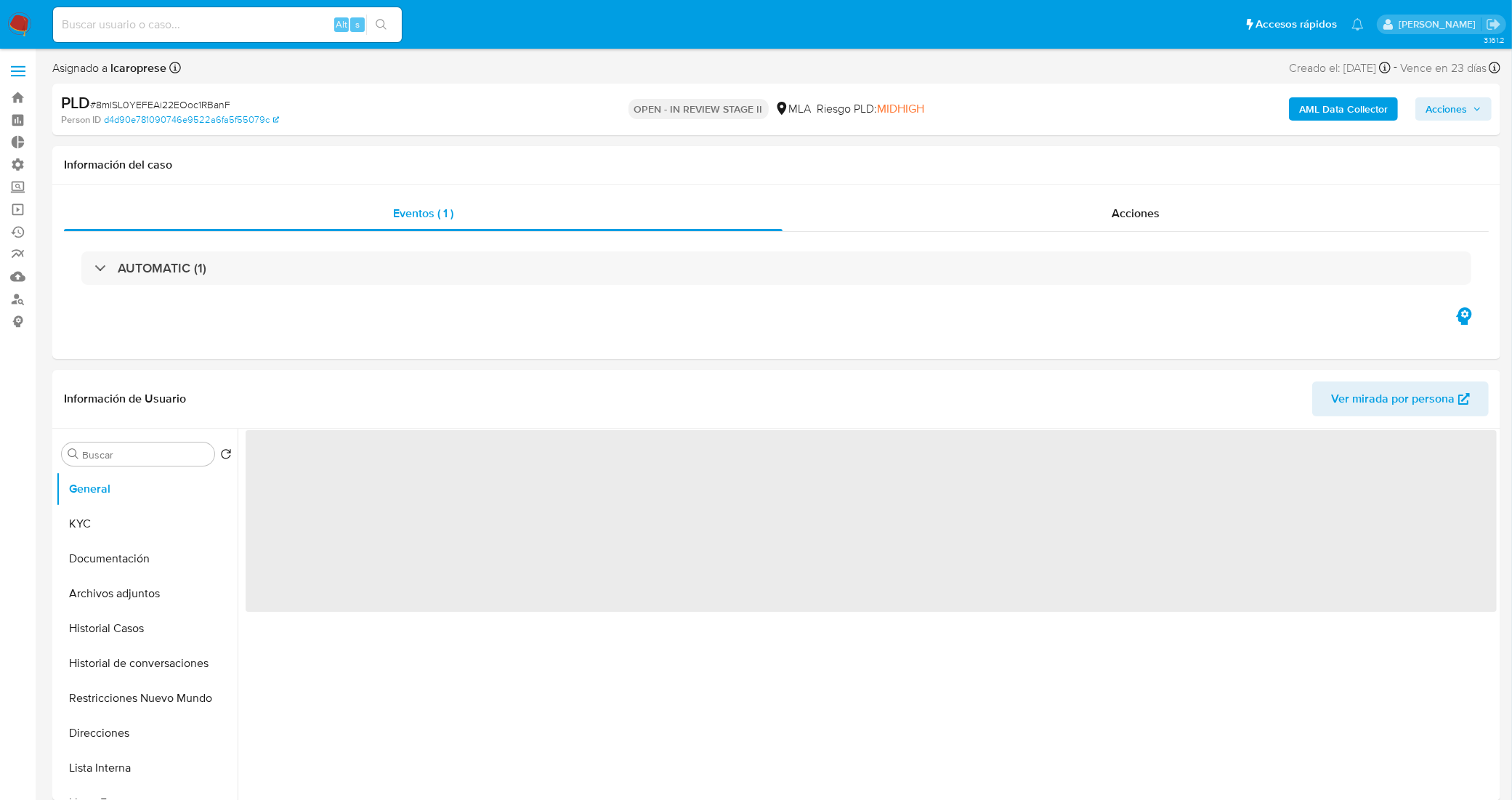
select select "10"
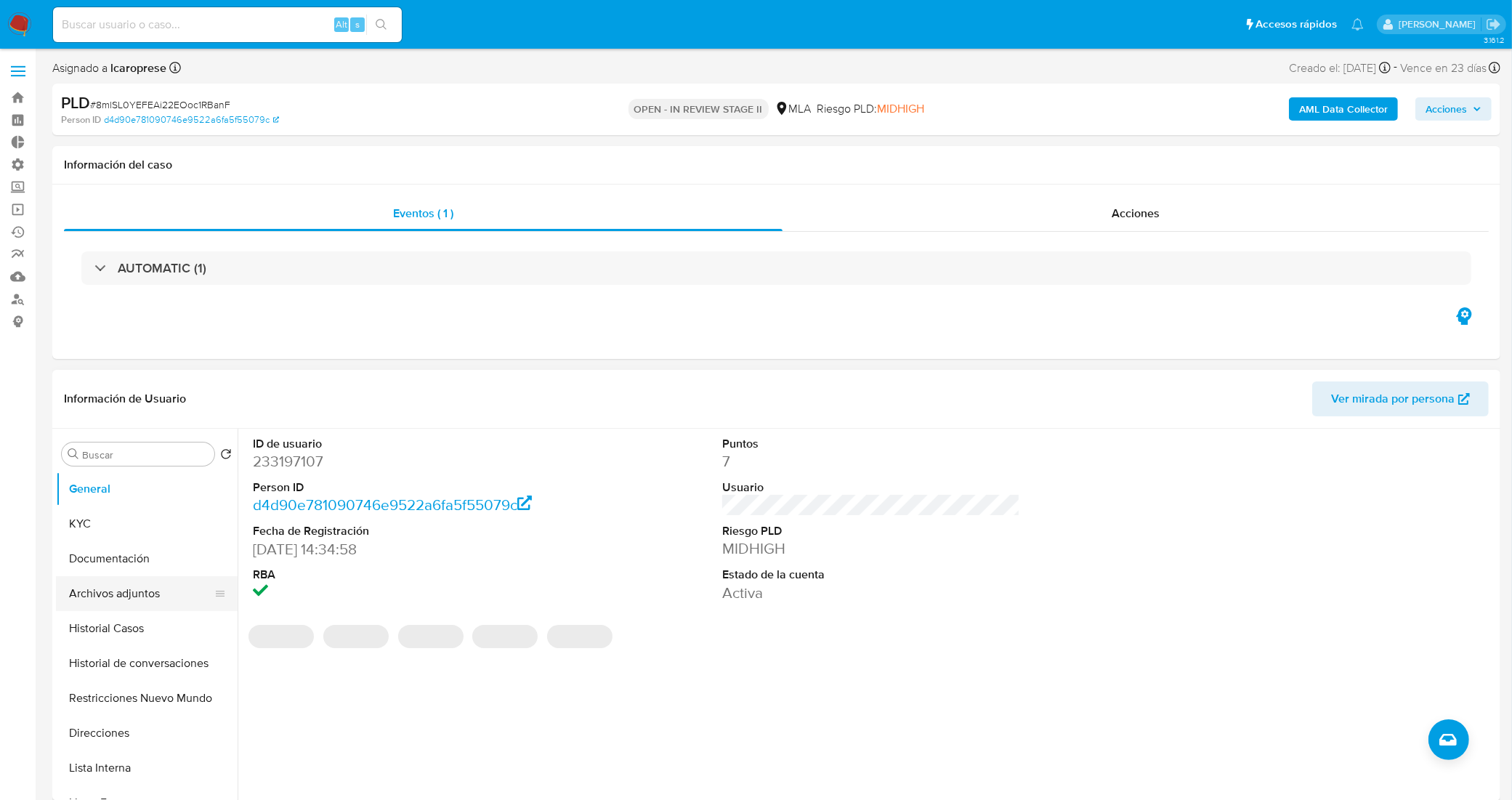
click at [103, 603] on button "Archivos adjuntos" at bounding box center [141, 593] width 170 height 35
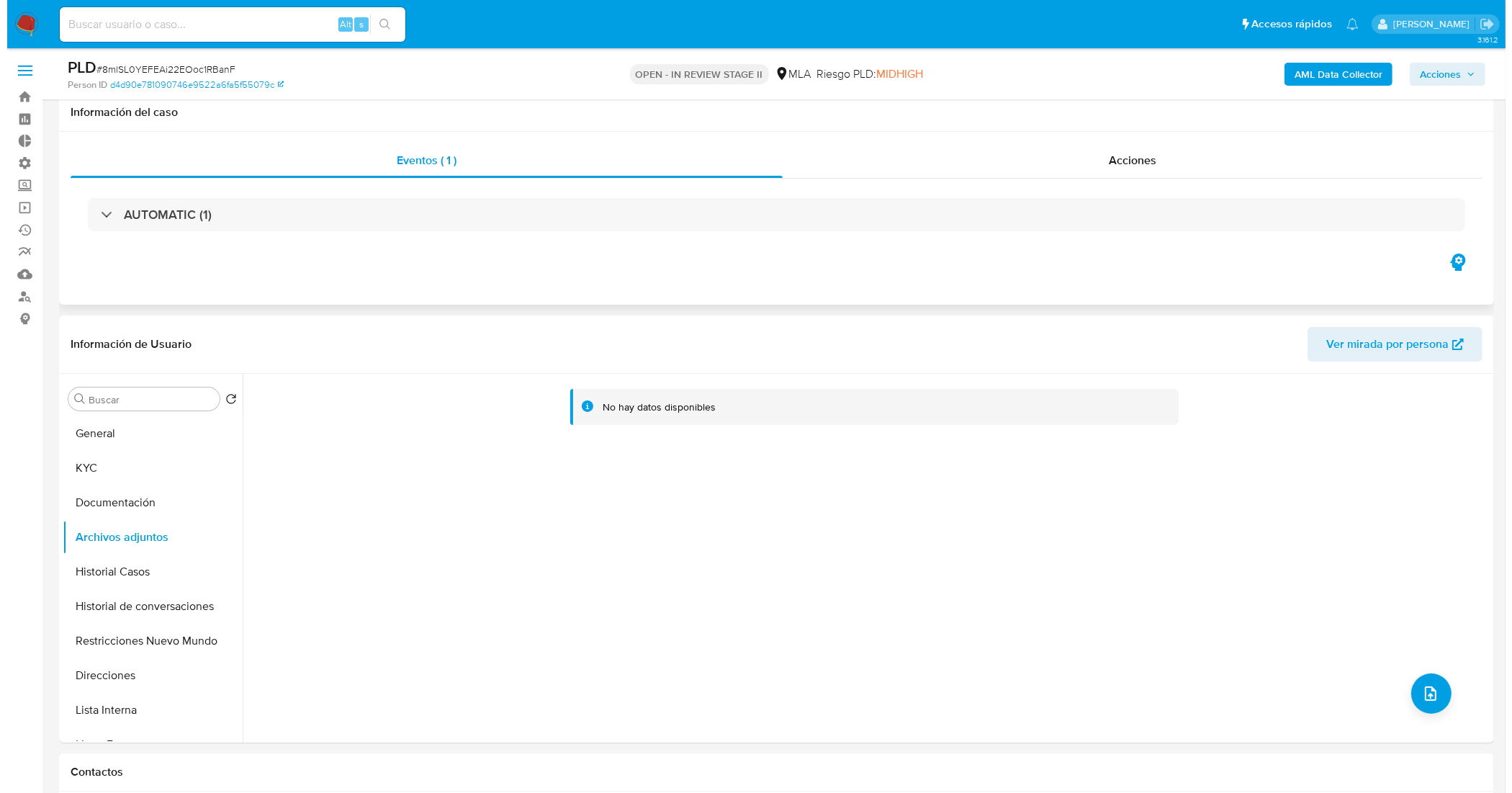
scroll to position [90, 0]
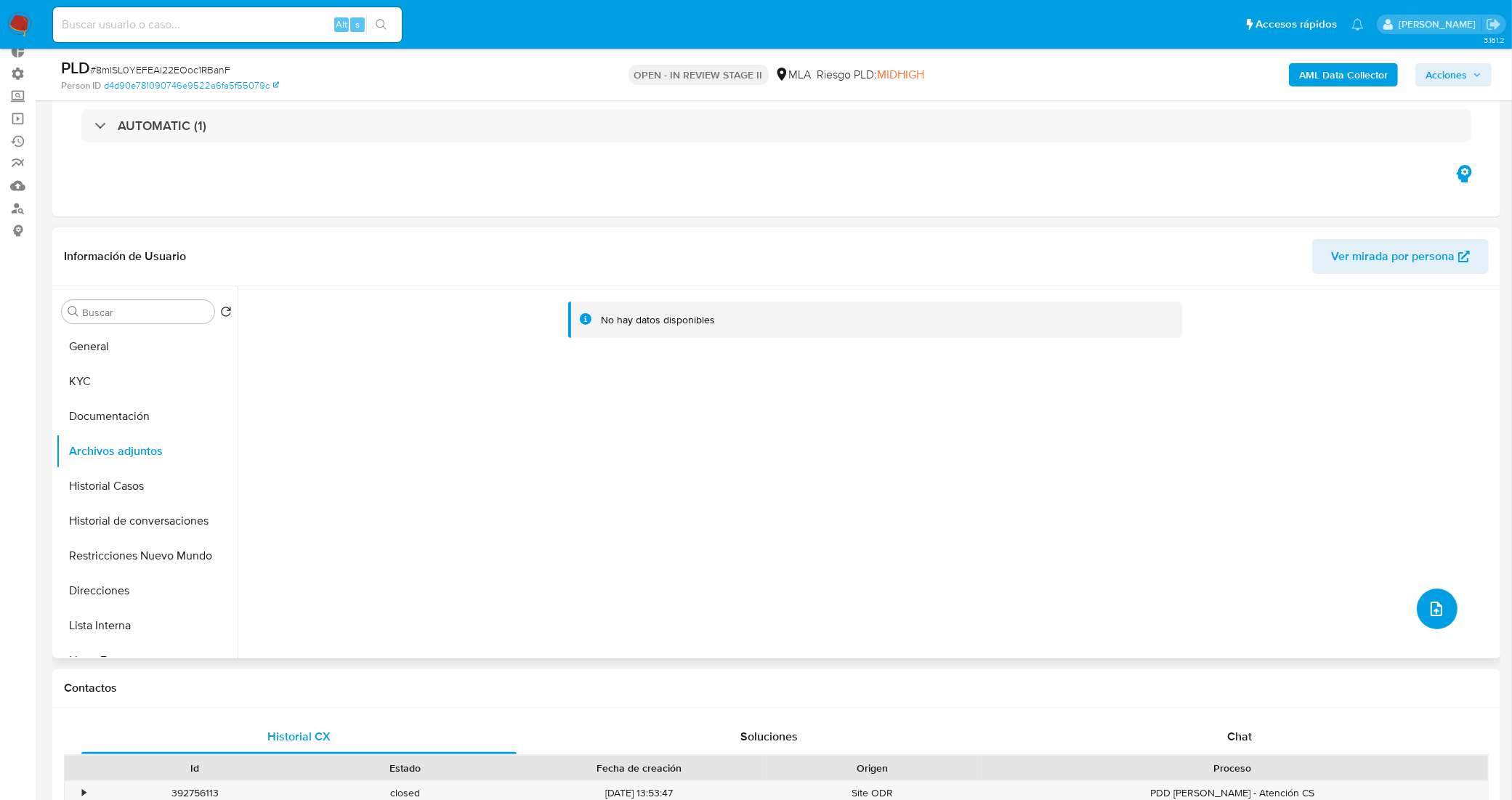
click at [1428, 612] on icon "upload-file" at bounding box center [1437, 609] width 18 height 18
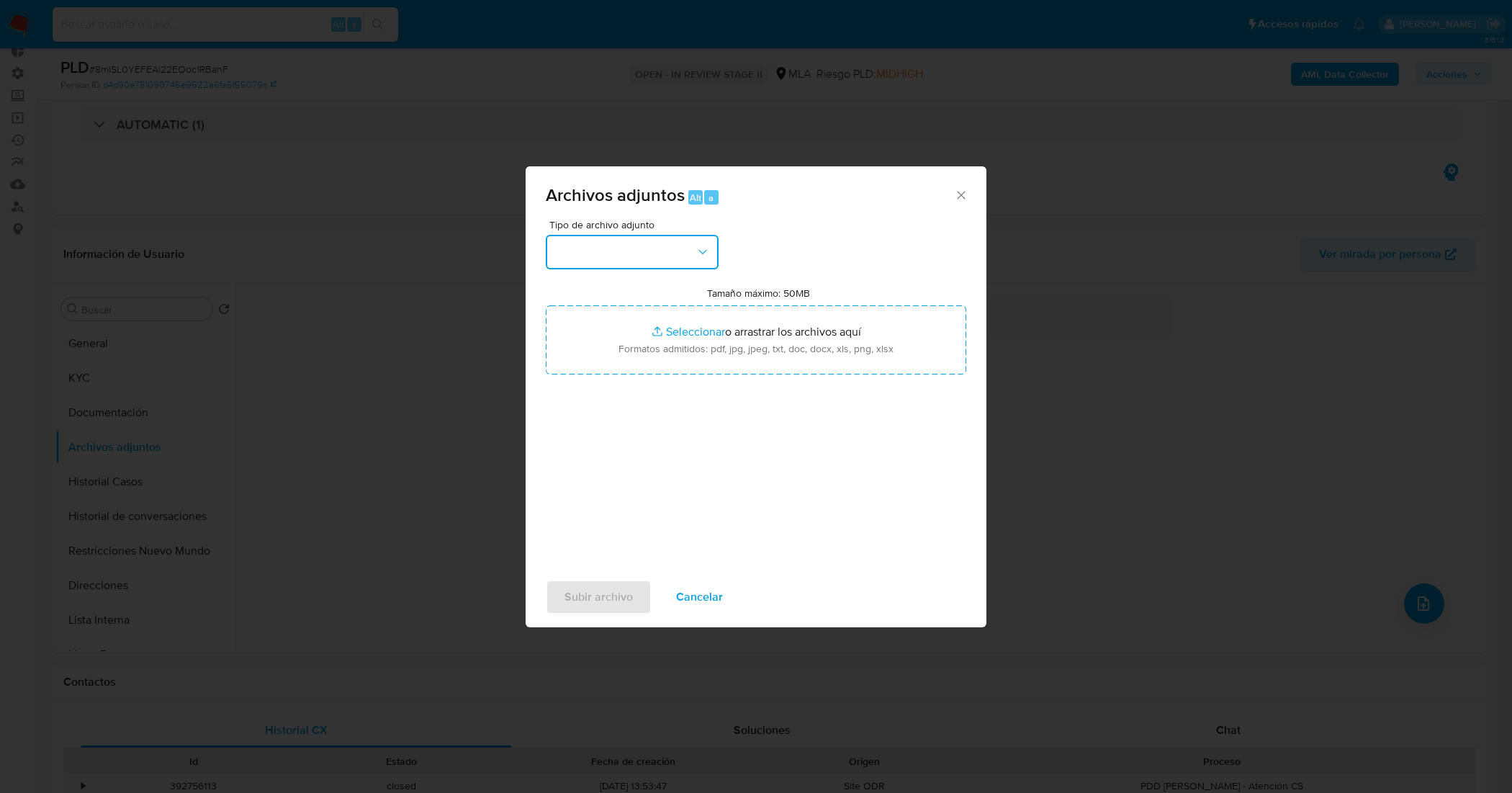
click at [679, 245] on button "button" at bounding box center [633, 252] width 173 height 35
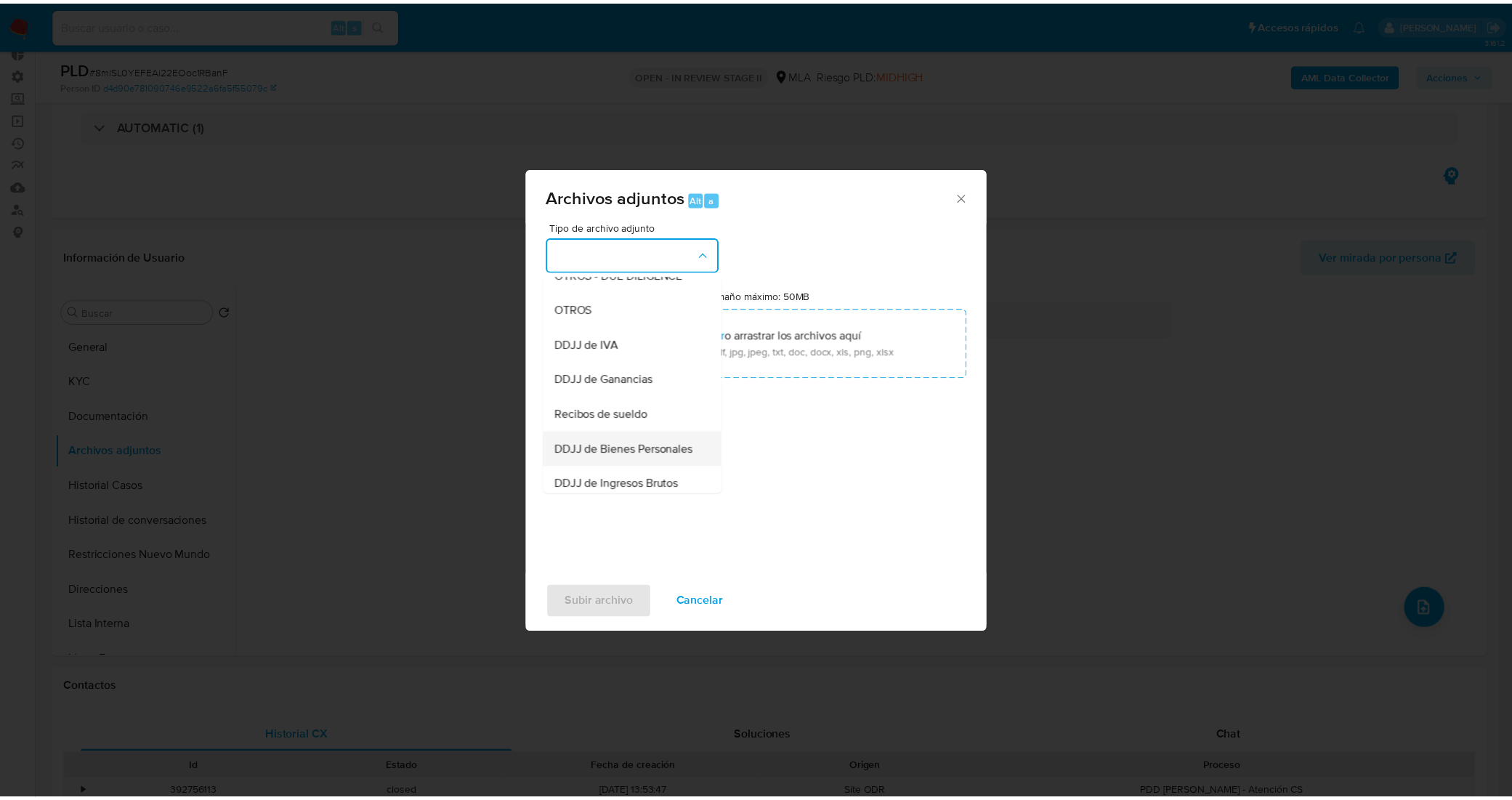
scroll to position [273, 0]
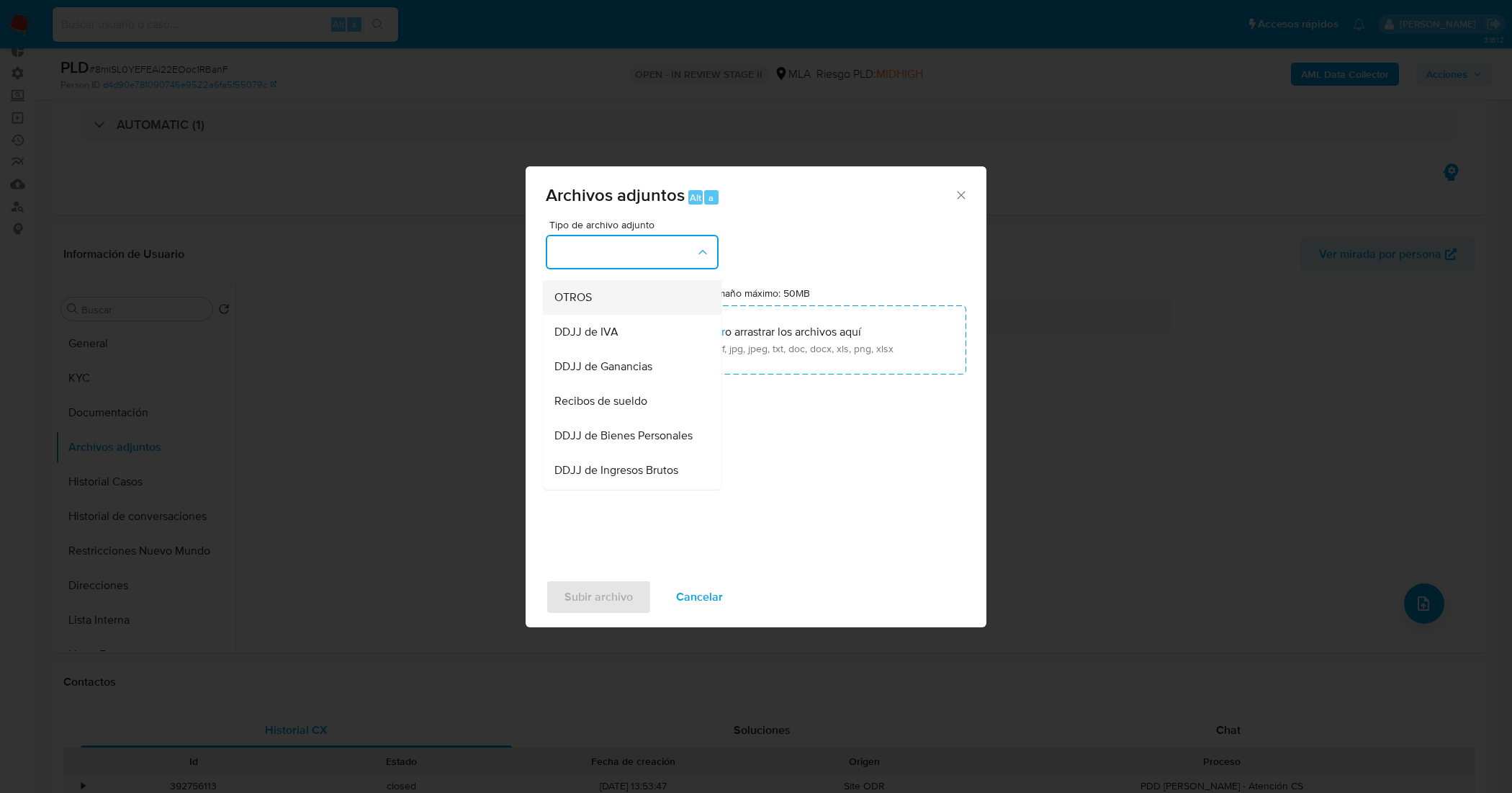
click at [594, 314] on div "OTROS" at bounding box center [627, 298] width 147 height 35
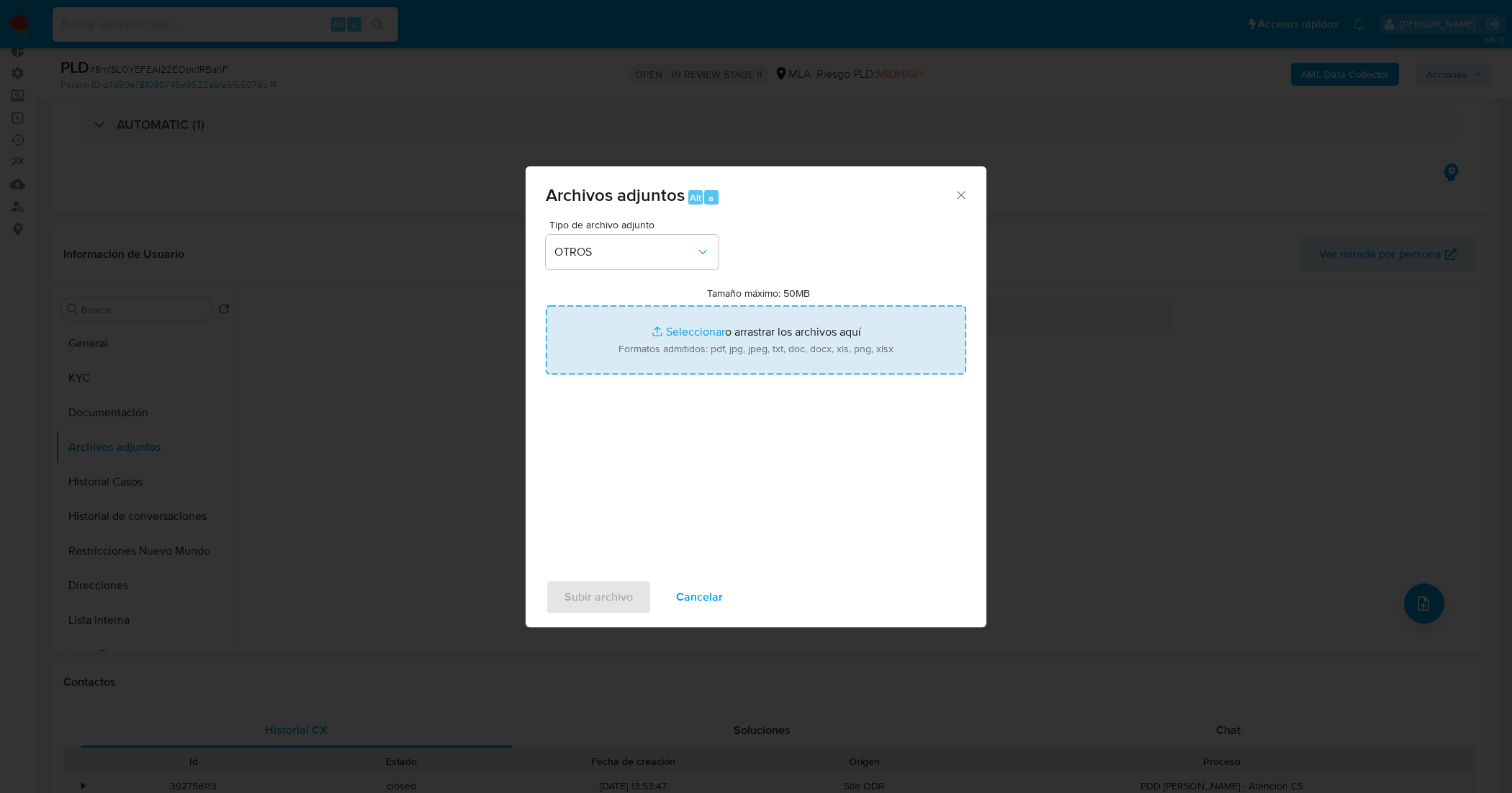
click at [686, 336] on input "Tamaño máximo: 50MB Seleccionar archivos" at bounding box center [756, 339] width 420 height 69
type input "C:\fakepath\Movimientos- Joaquien Gonzalez.xlsx"
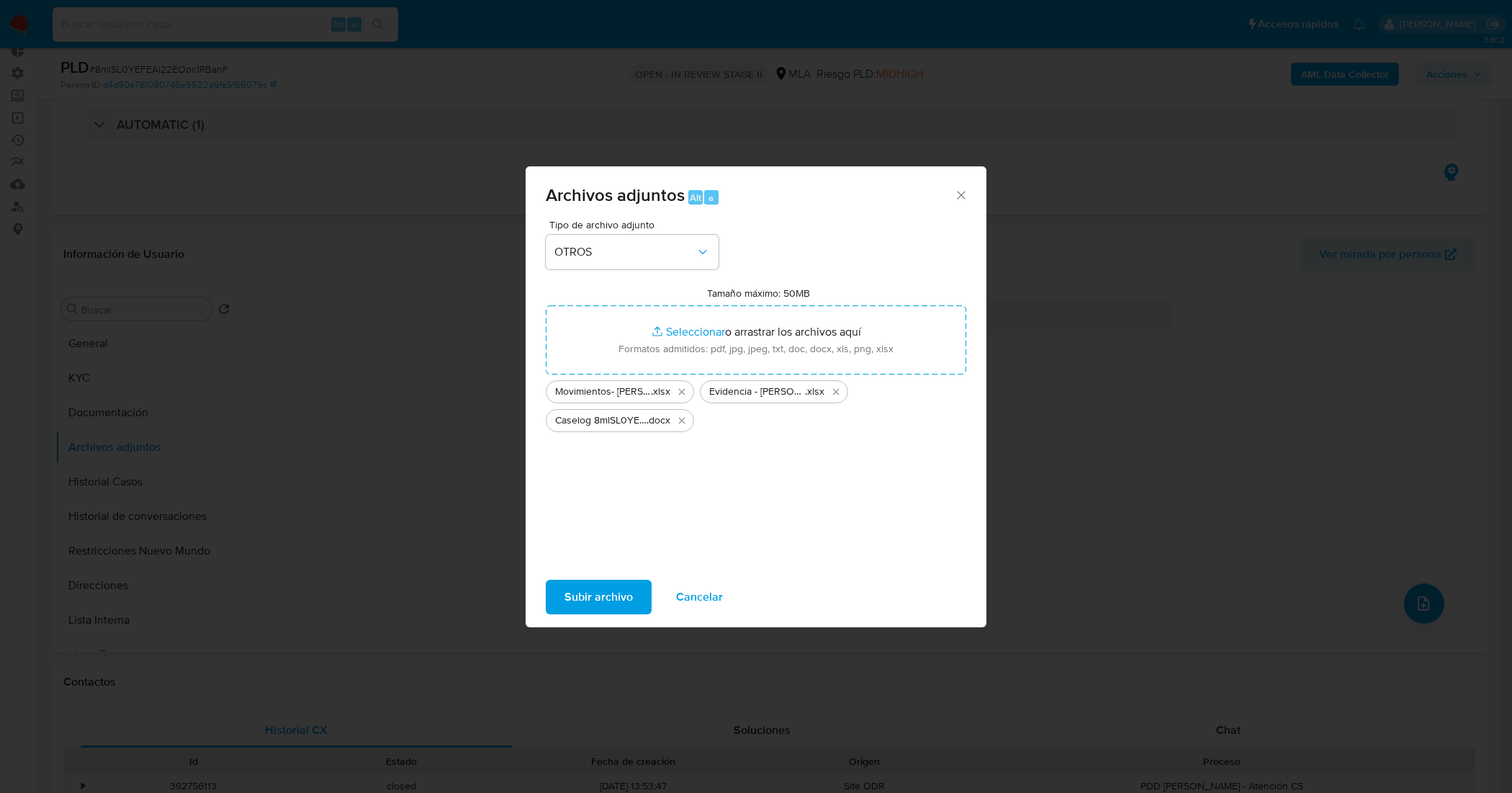
click at [625, 595] on span "Subir archivo" at bounding box center [598, 597] width 68 height 32
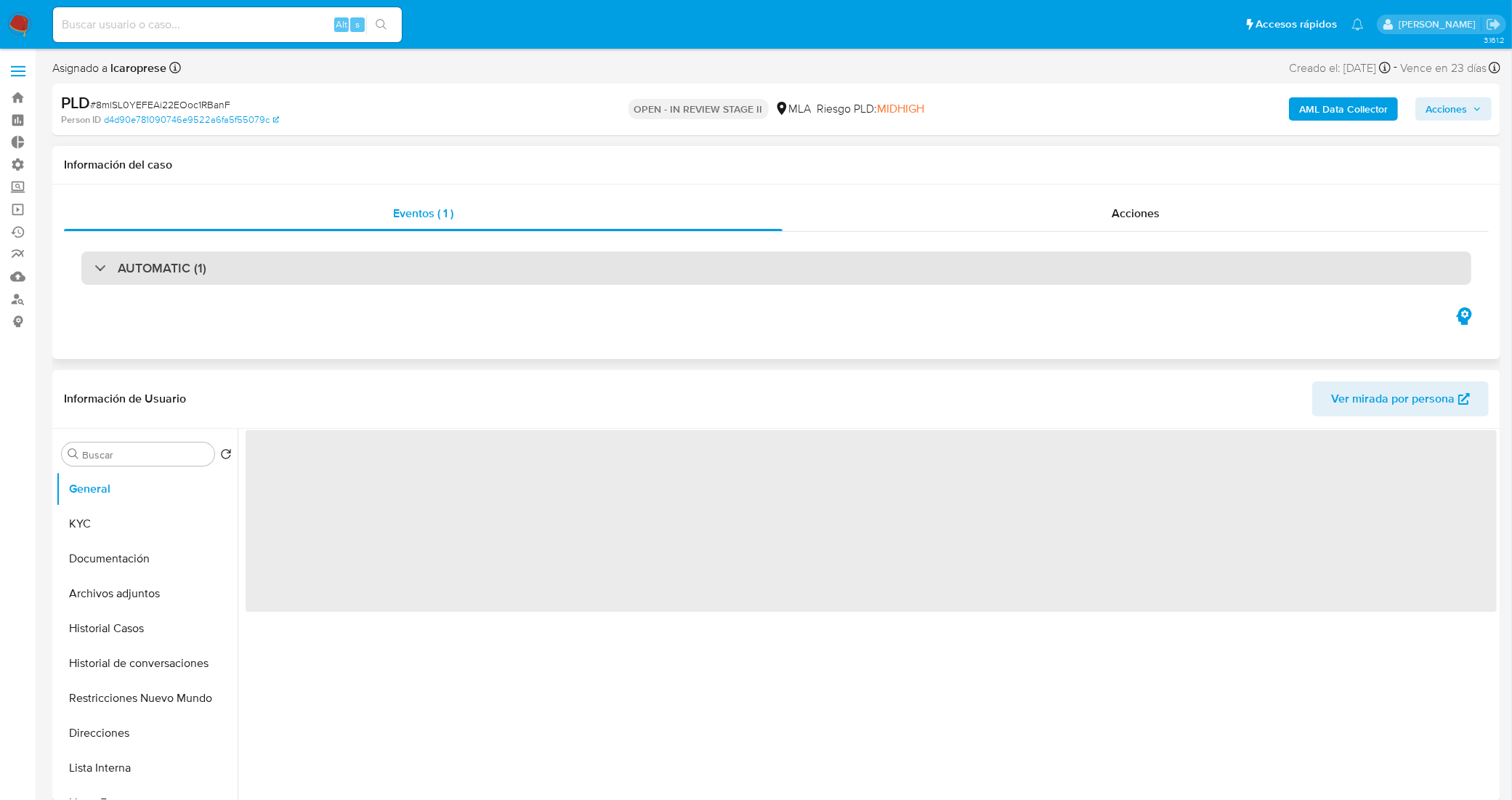
select select "10"
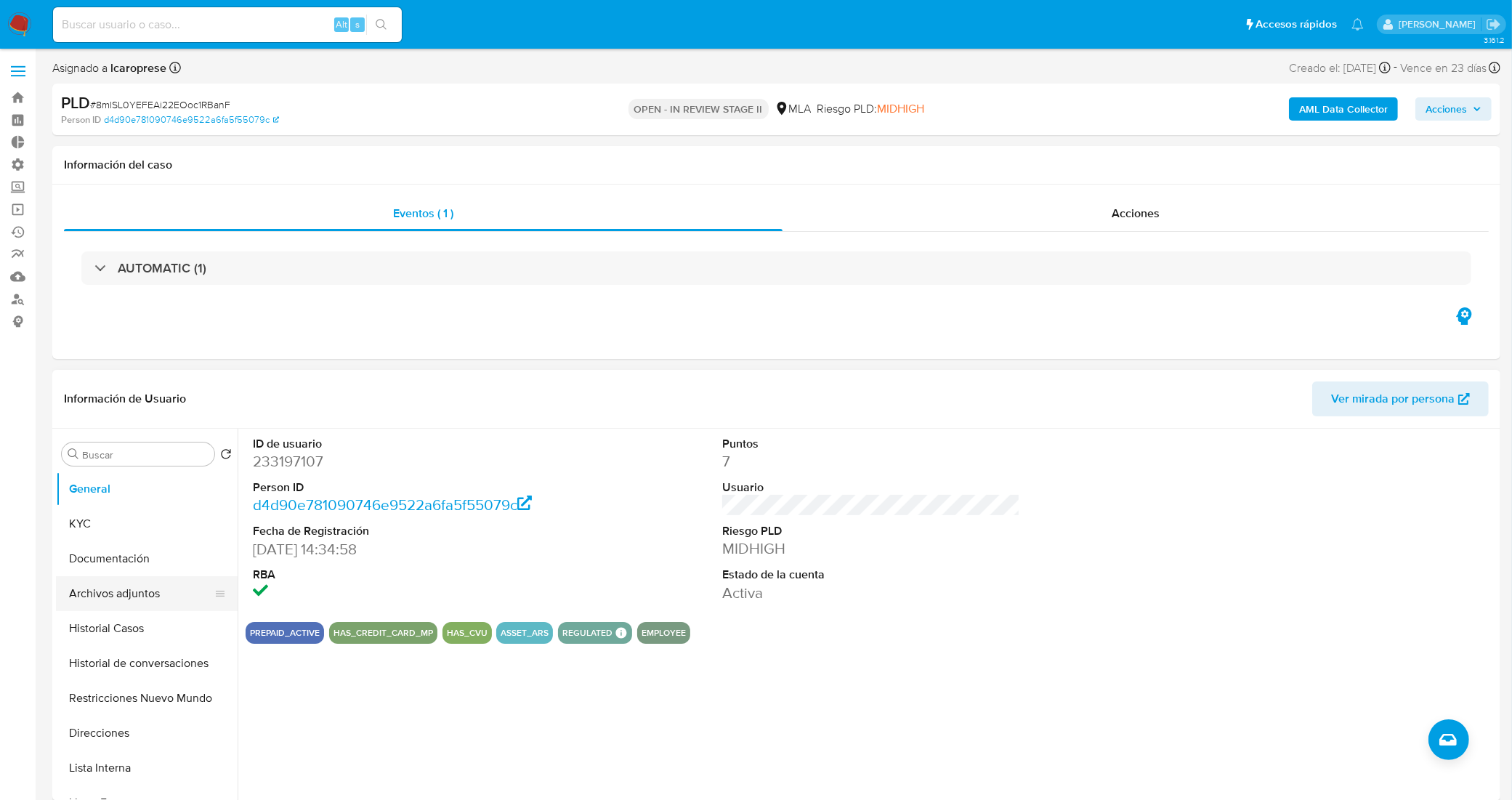
click at [138, 593] on button "Archivos adjuntos" at bounding box center [141, 593] width 170 height 35
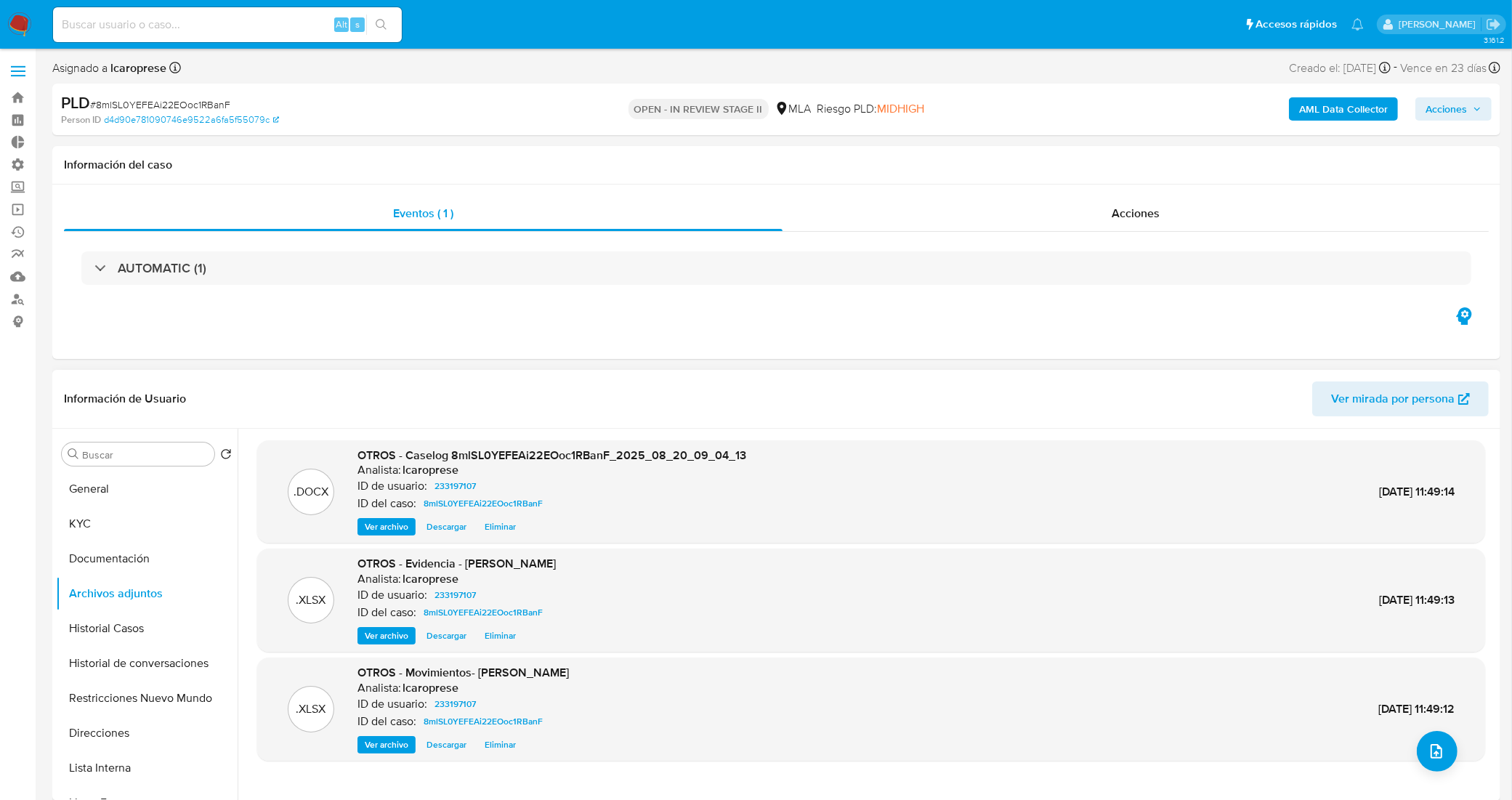
click at [384, 529] on span "Ver archivo" at bounding box center [386, 527] width 43 height 15
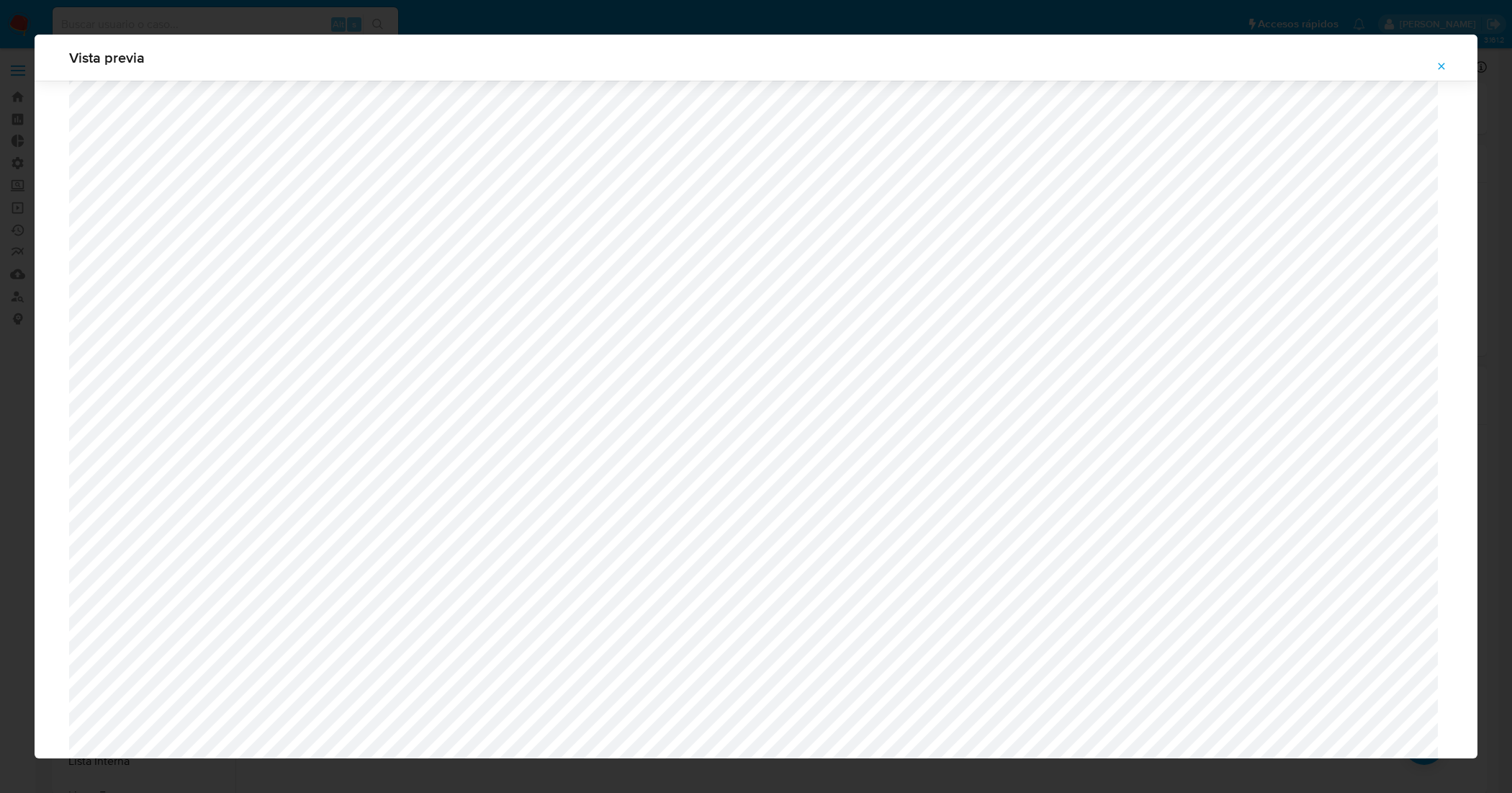
scroll to position [1321, 0]
click at [1440, 66] on icon "Attachment preview" at bounding box center [1442, 66] width 12 height 12
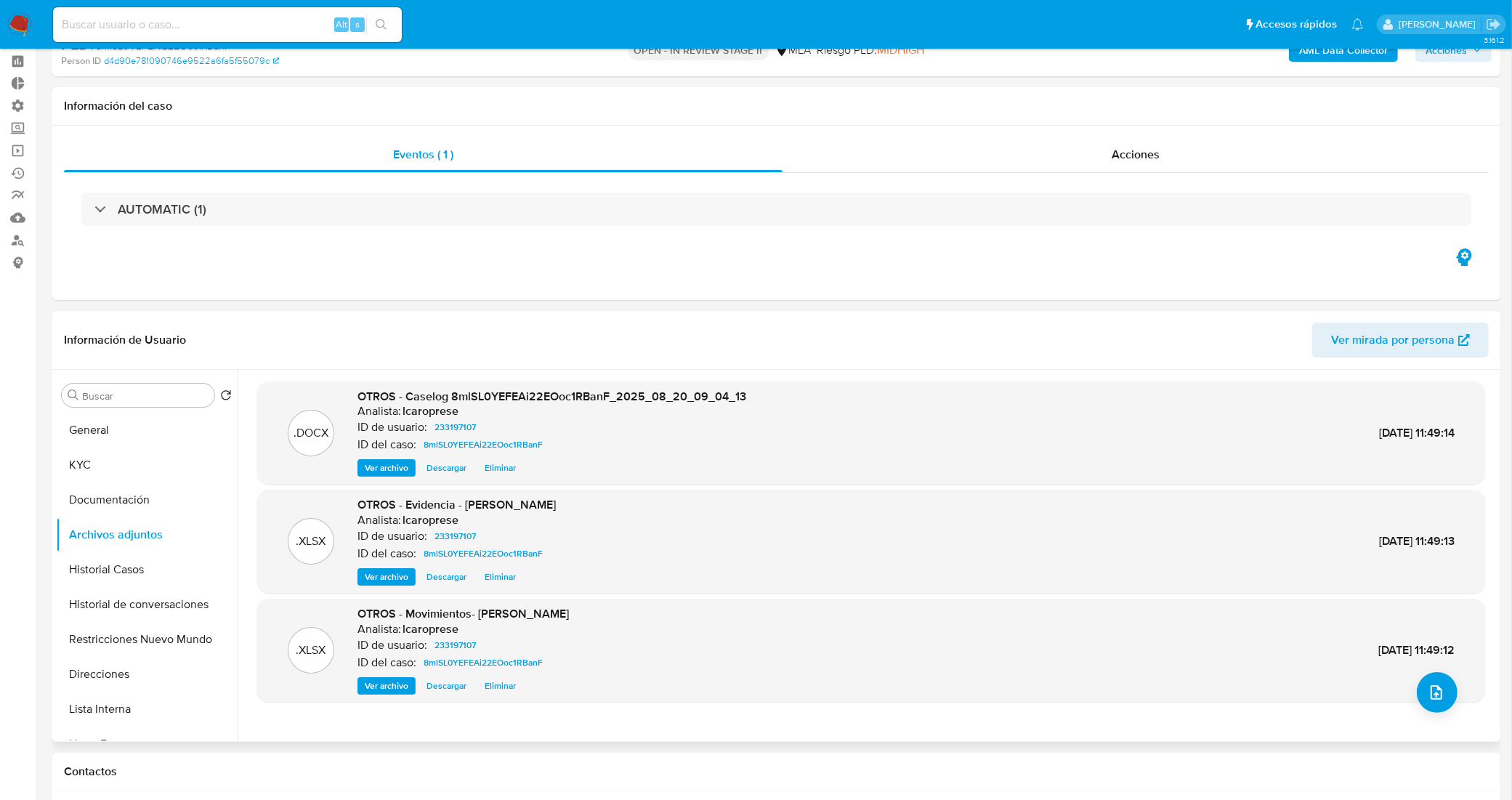
scroll to position [91, 0]
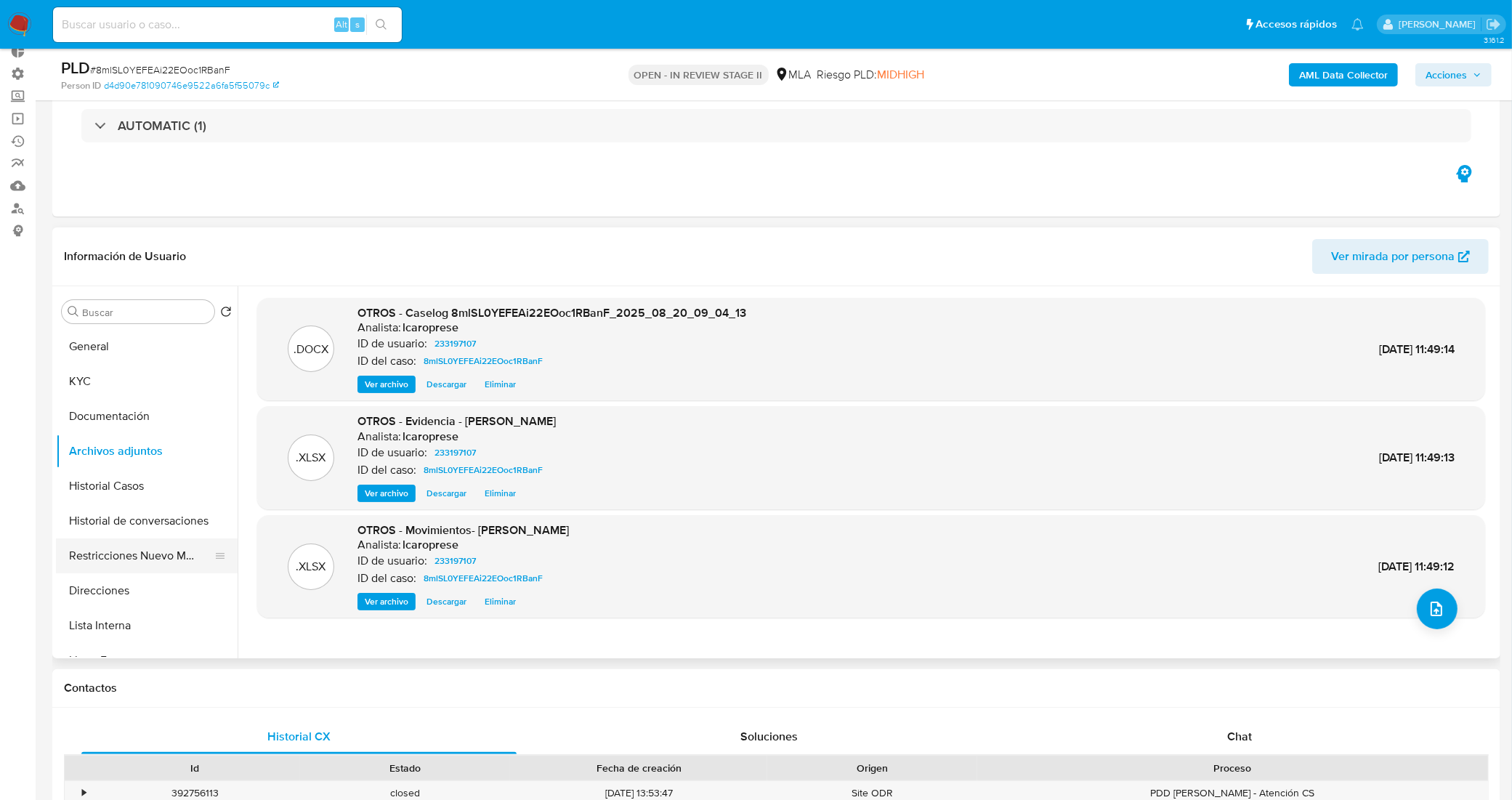
click at [158, 560] on button "Restricciones Nuevo Mundo" at bounding box center [141, 556] width 170 height 35
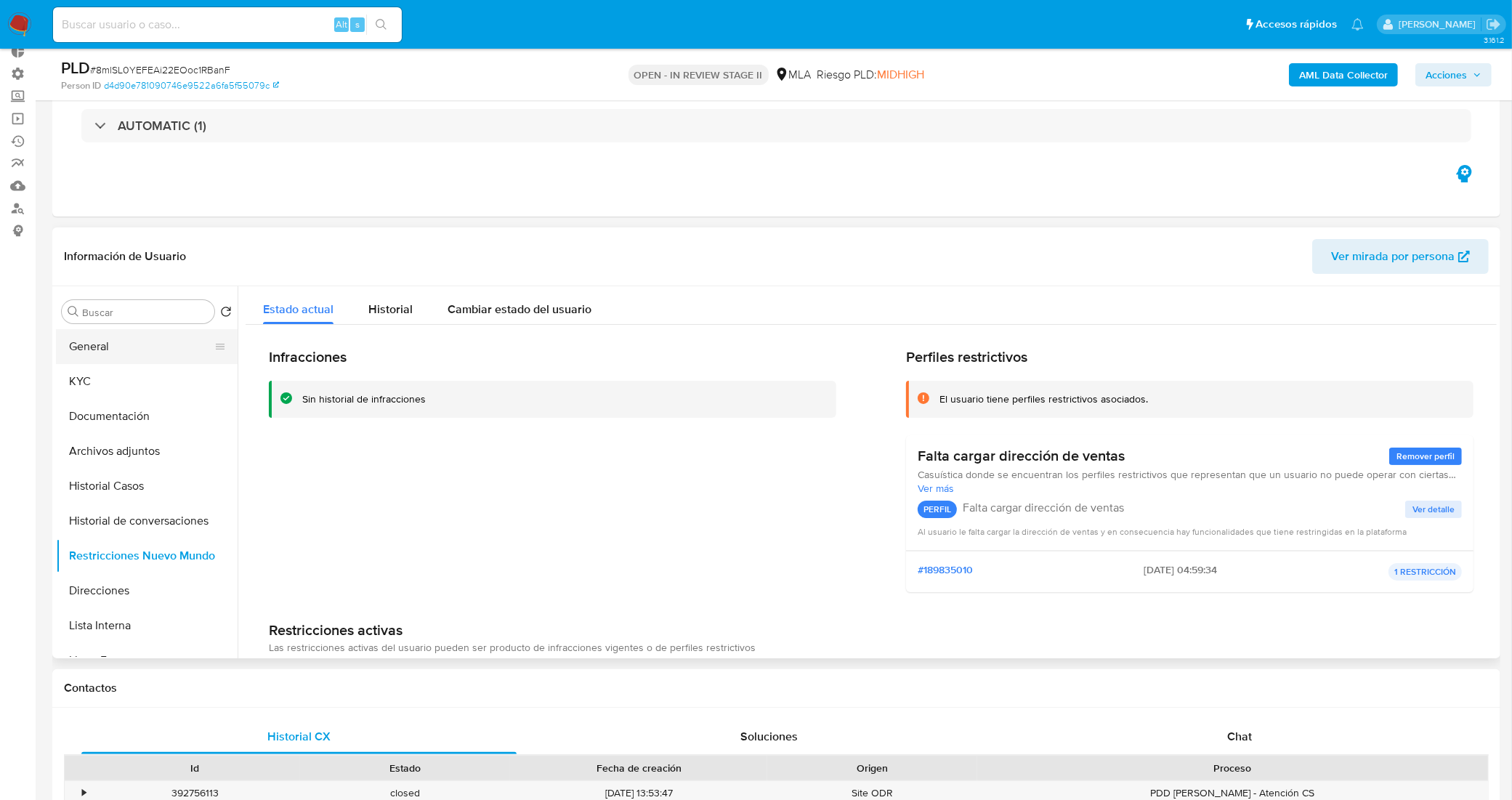
click at [99, 341] on button "General" at bounding box center [141, 347] width 170 height 35
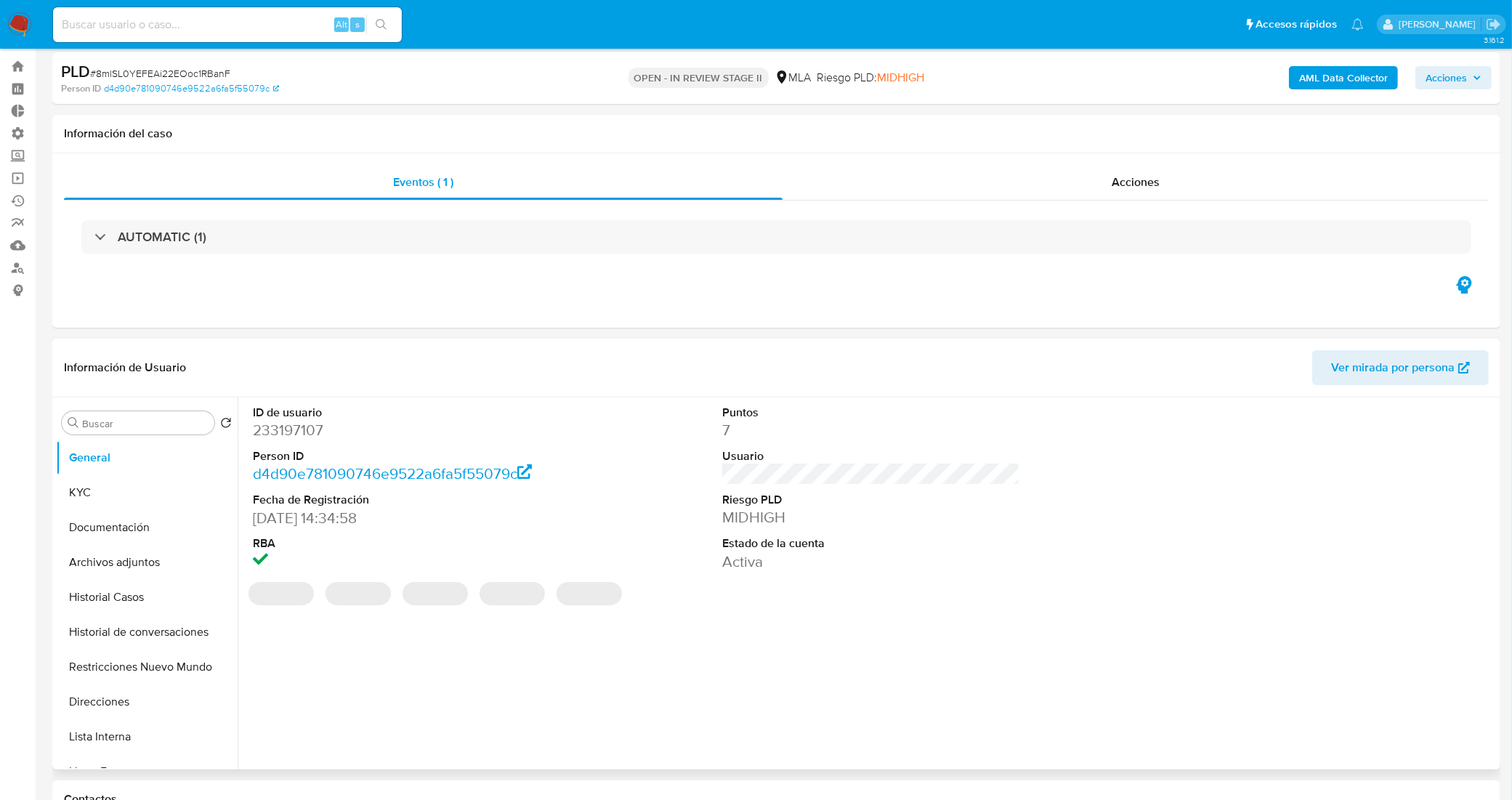
scroll to position [0, 0]
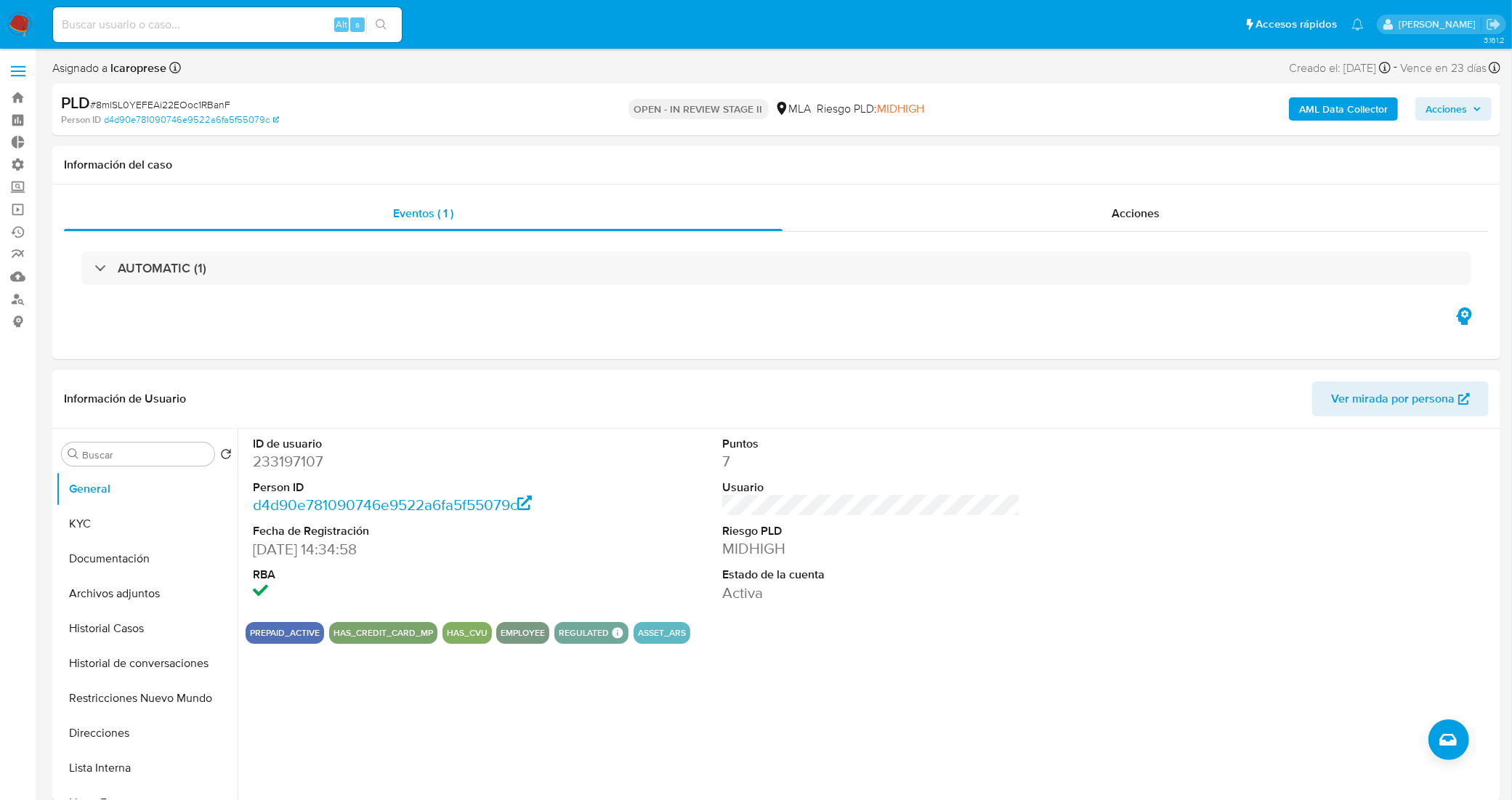
drag, startPoint x: 1193, startPoint y: 511, endPoint x: 1247, endPoint y: 425, distance: 101.5
click at [1192, 511] on div at bounding box center [1340, 519] width 313 height 182
click at [1458, 109] on span "Acciones" at bounding box center [1446, 109] width 42 height 23
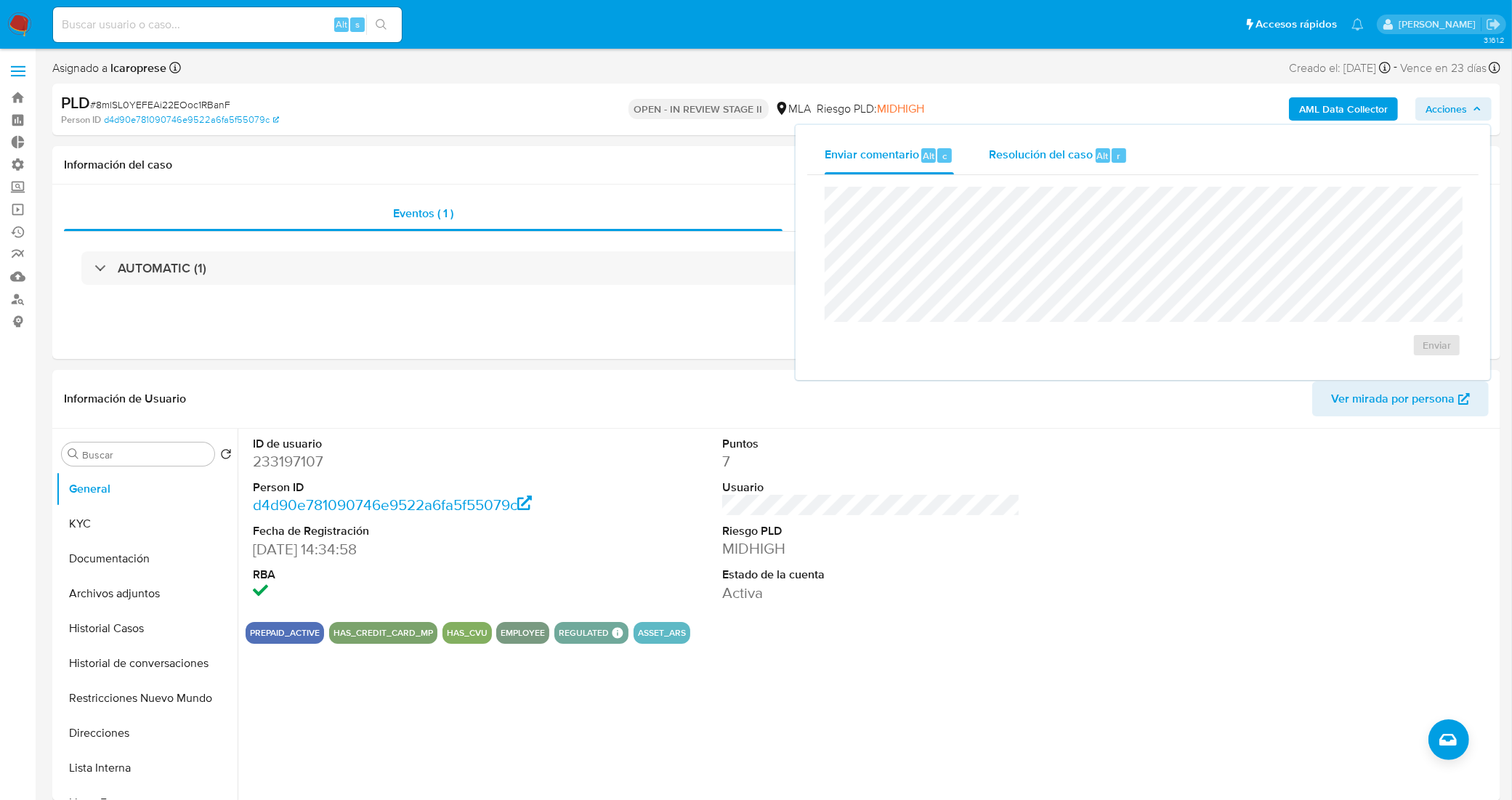
click at [1000, 153] on span "Resolución del caso" at bounding box center [1041, 155] width 104 height 17
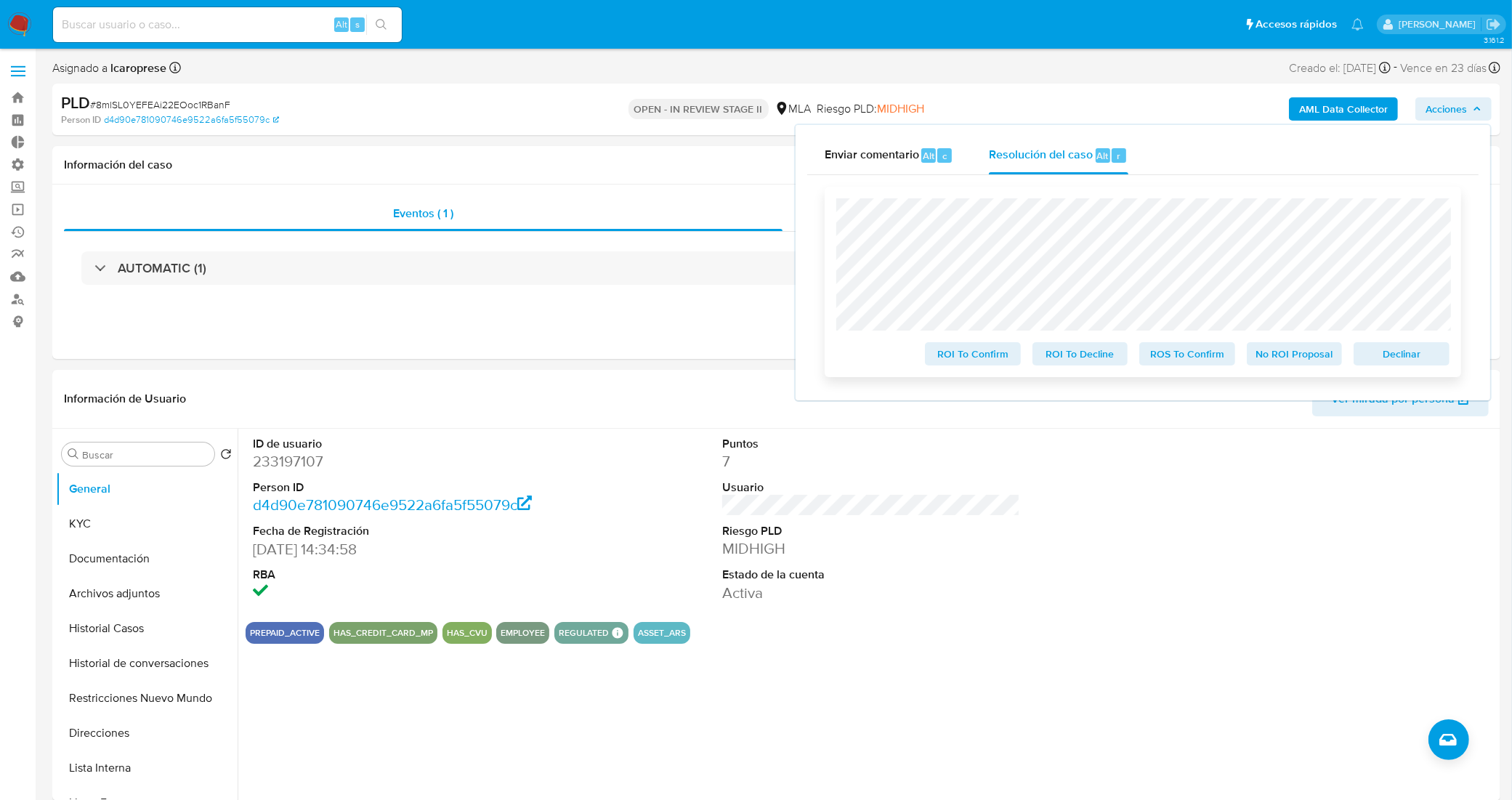
click at [1280, 358] on span "No ROI Proposal" at bounding box center [1294, 354] width 75 height 21
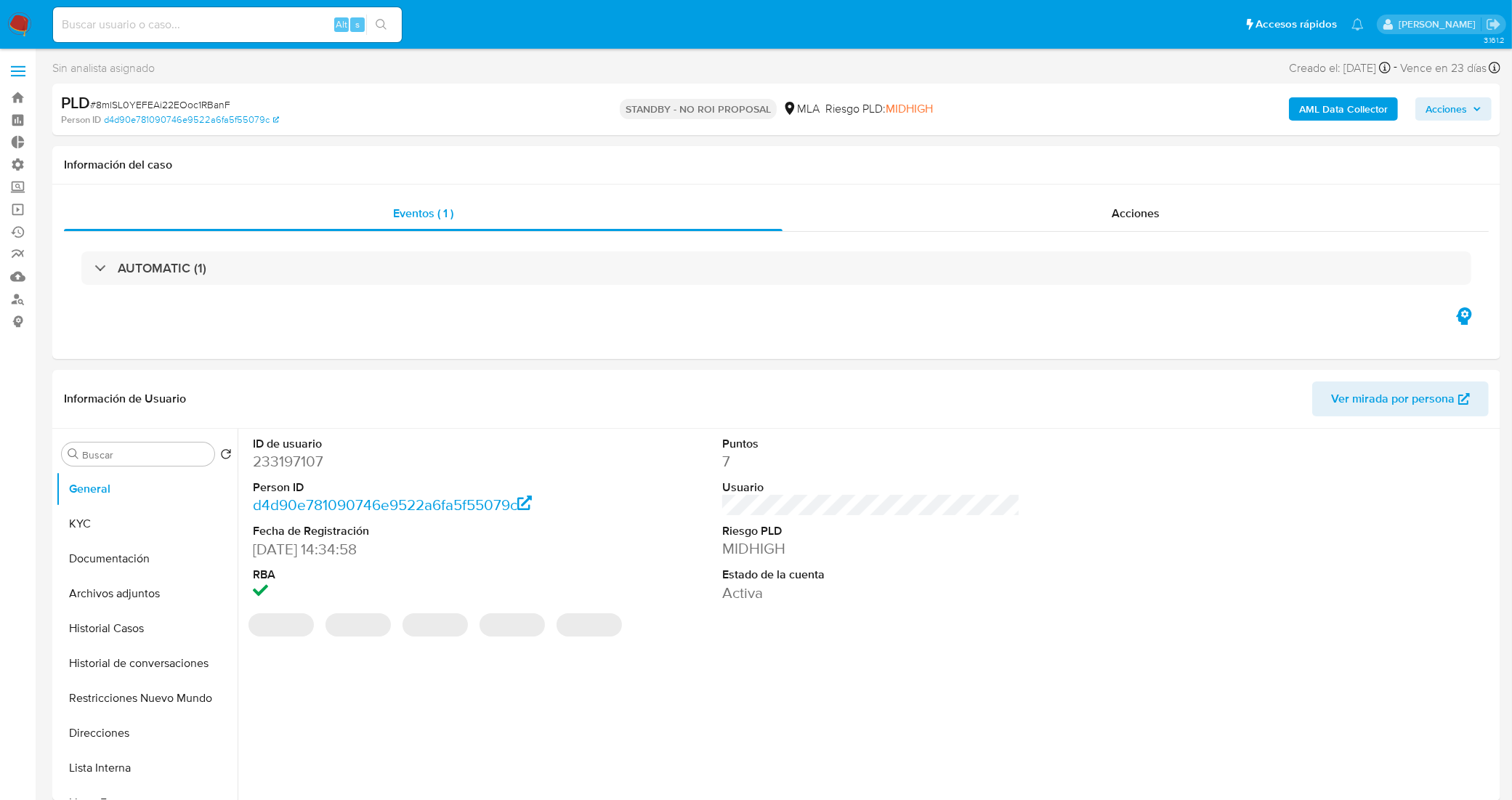
select select "10"
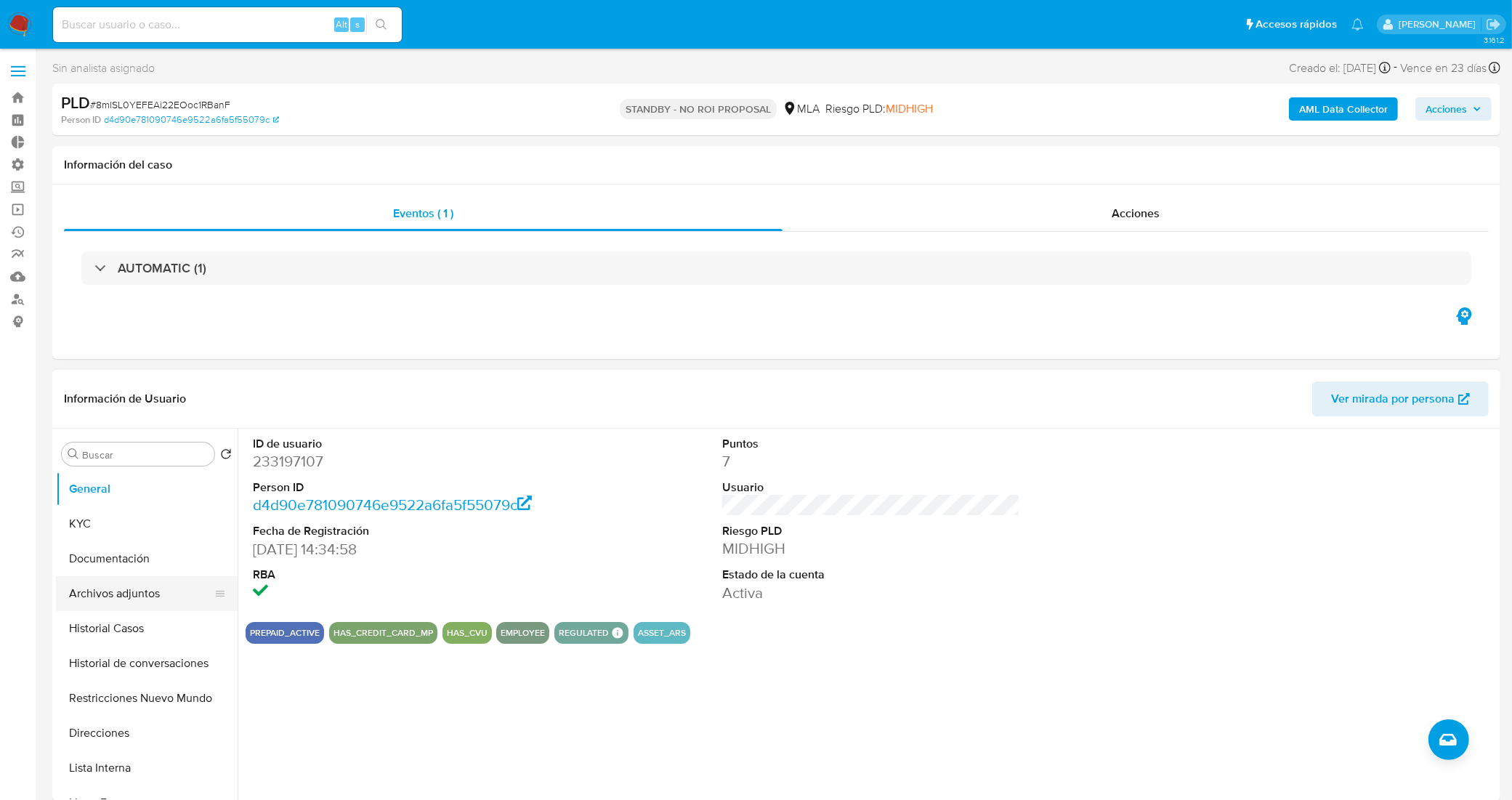
click at [121, 585] on button "Archivos adjuntos" at bounding box center [141, 593] width 170 height 35
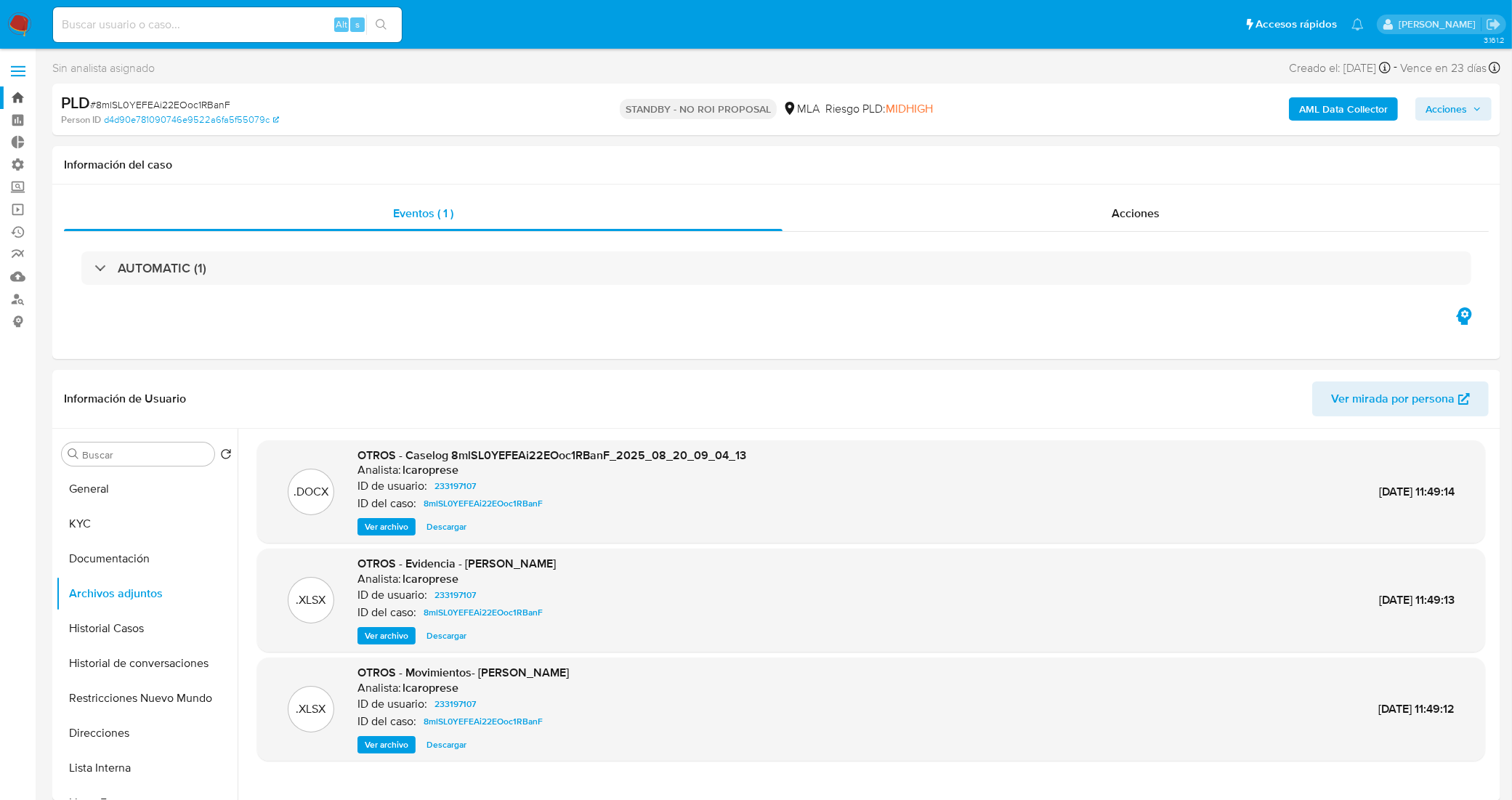
click at [26, 95] on link "Bandeja" at bounding box center [86, 97] width 173 height 23
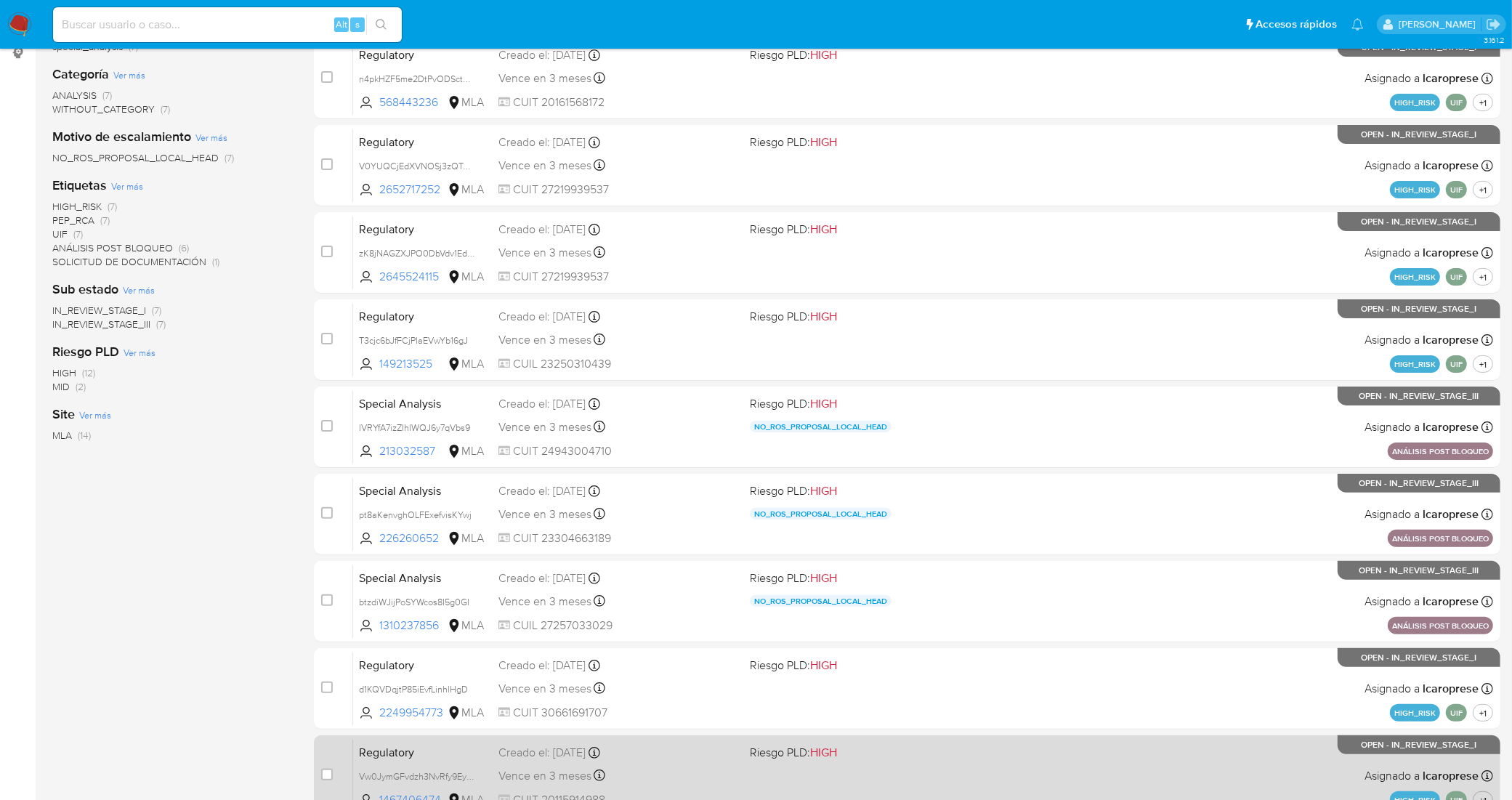
scroll to position [398, 0]
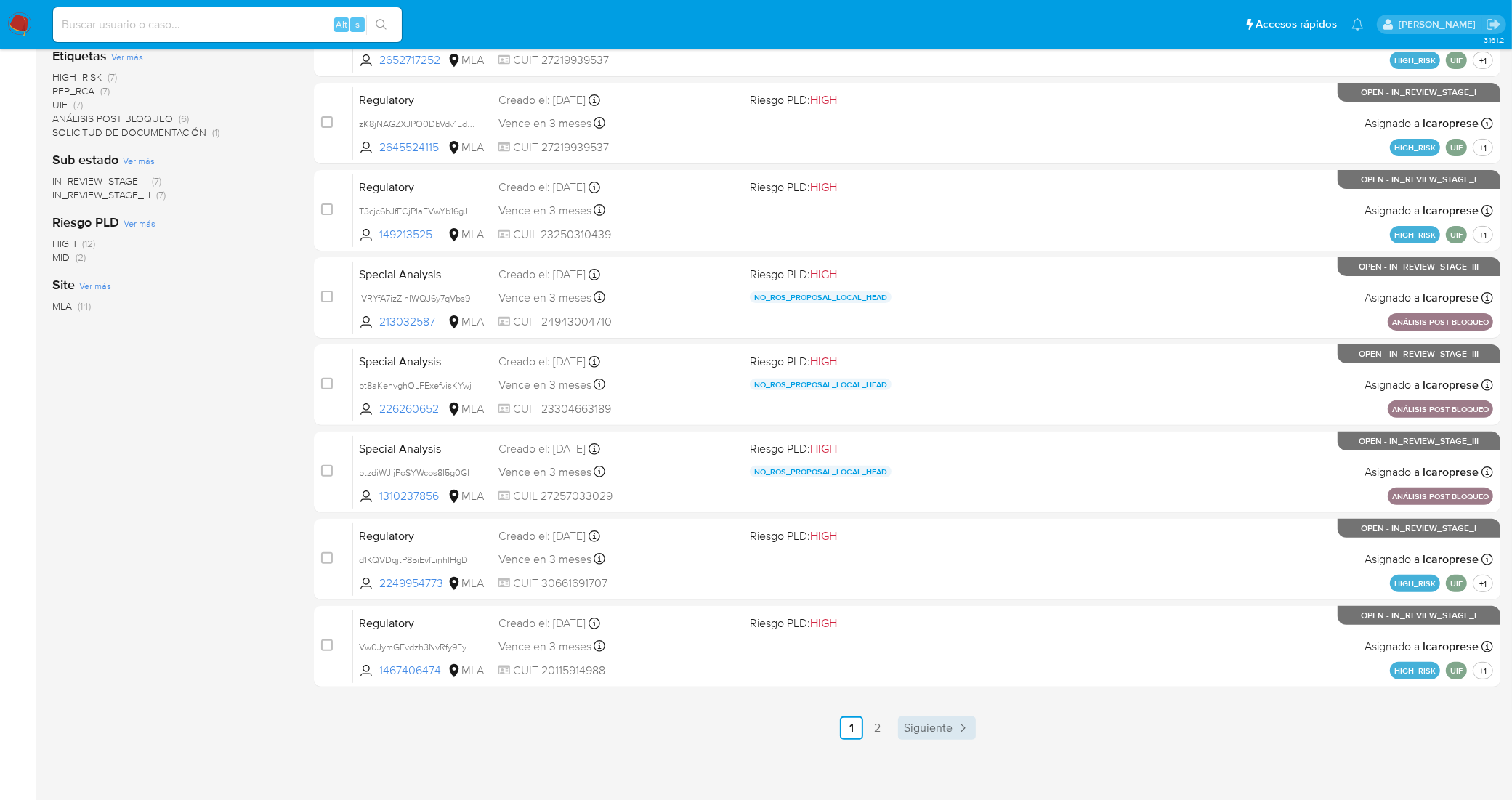
click at [917, 727] on span "Siguiente" at bounding box center [928, 728] width 48 height 12
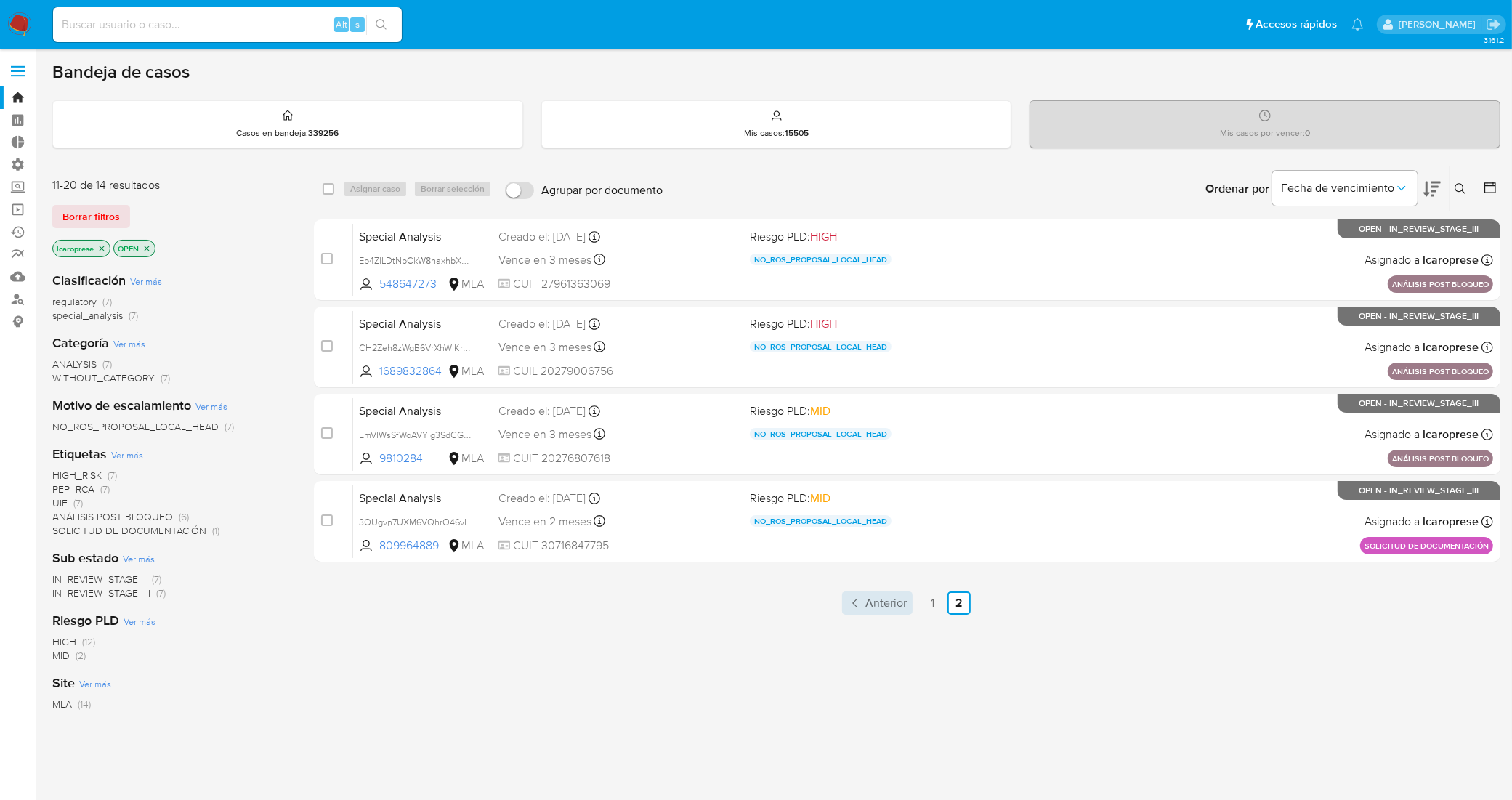
click at [871, 590] on div "select-all-cases-checkbox Asignar caso Borrar selección Agrupar por documento O…" at bounding box center [907, 495] width 1187 height 658
click at [859, 610] on link "Anterior" at bounding box center [877, 603] width 70 height 23
